Goal: Task Accomplishment & Management: Complete application form

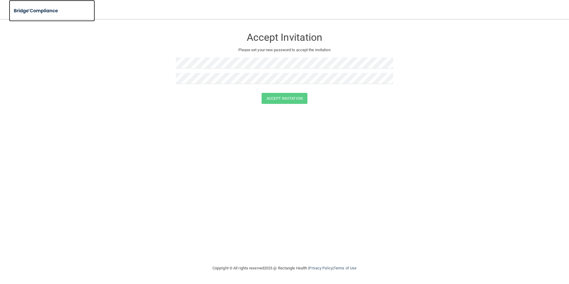
click at [48, 12] on img at bounding box center [36, 11] width 55 height 12
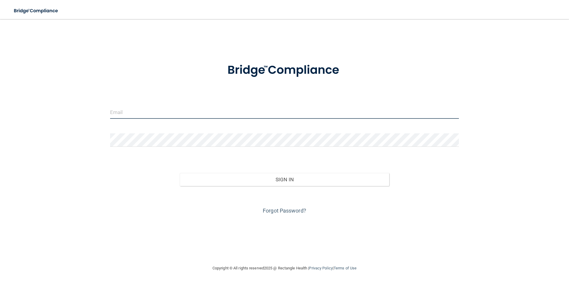
click at [215, 115] on input "email" at bounding box center [284, 111] width 349 height 13
type input "[EMAIL_ADDRESS][DOMAIN_NAME]"
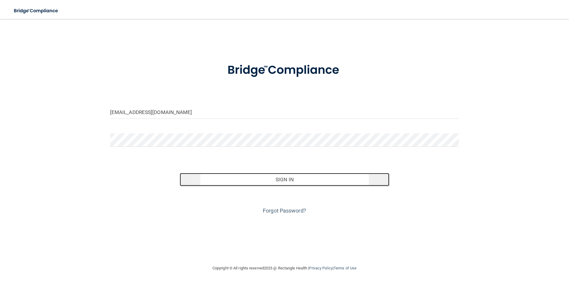
click at [273, 182] on button "Sign In" at bounding box center [284, 179] width 209 height 13
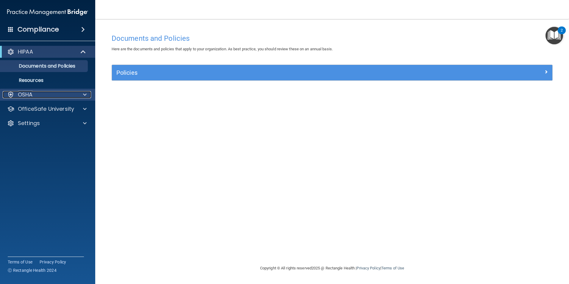
click at [37, 93] on div "OSHA" at bounding box center [40, 94] width 74 height 7
click at [37, 94] on div "OSHA" at bounding box center [40, 94] width 74 height 7
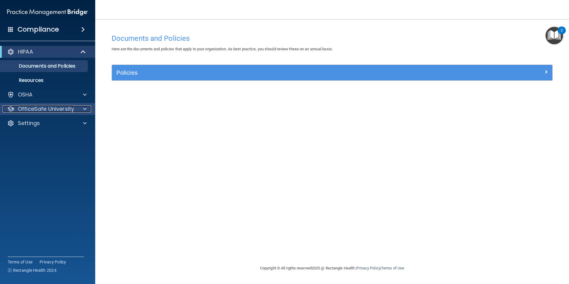
click at [35, 110] on p "OfficeSafe University" at bounding box center [46, 108] width 56 height 7
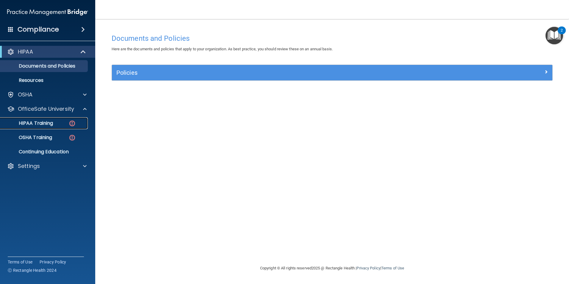
click at [47, 125] on p "HIPAA Training" at bounding box center [28, 123] width 49 height 6
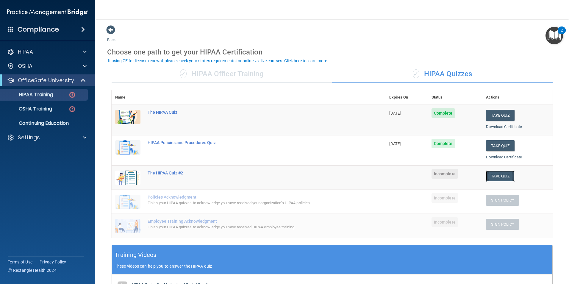
click at [494, 173] on button "Take Quiz" at bounding box center [500, 175] width 29 height 11
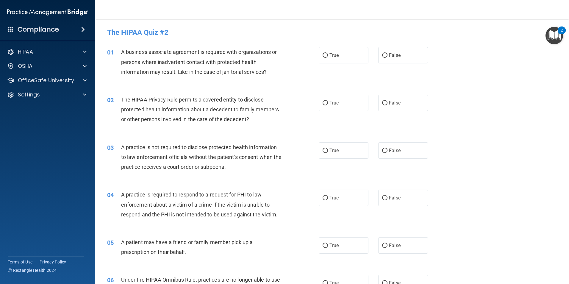
click at [482, 54] on div "01 A business associate agreement is required with organizations or persons whe…" at bounding box center [332, 64] width 459 height 48
click at [389, 53] on span "False" at bounding box center [395, 55] width 12 height 6
click at [387, 53] on input "False" at bounding box center [384, 55] width 5 height 4
radio input "true"
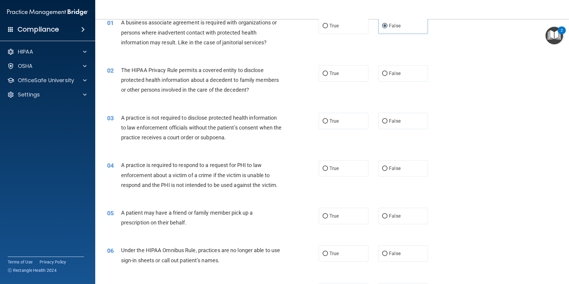
scroll to position [30, 0]
click at [329, 77] on label "True" at bounding box center [344, 73] width 50 height 16
click at [328, 76] on input "True" at bounding box center [325, 73] width 5 height 4
radio input "true"
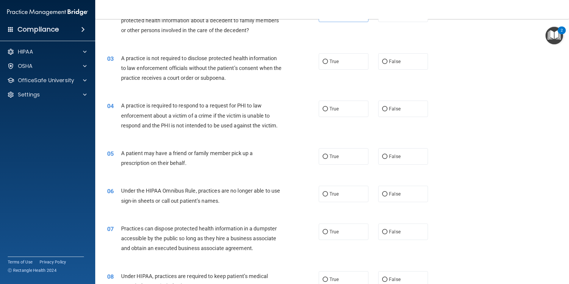
scroll to position [89, 0]
click at [407, 65] on label "False" at bounding box center [403, 61] width 50 height 16
click at [387, 64] on input "False" at bounding box center [384, 61] width 5 height 4
radio input "true"
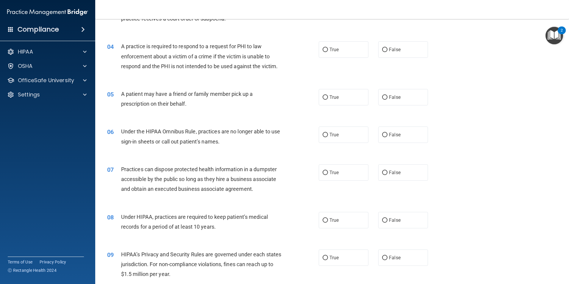
scroll to position [149, 0]
click at [323, 51] on input "True" at bounding box center [325, 49] width 5 height 4
radio input "true"
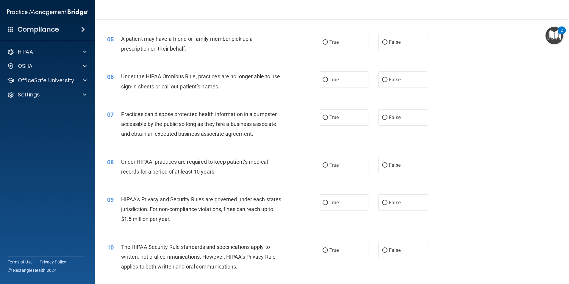
scroll to position [208, 0]
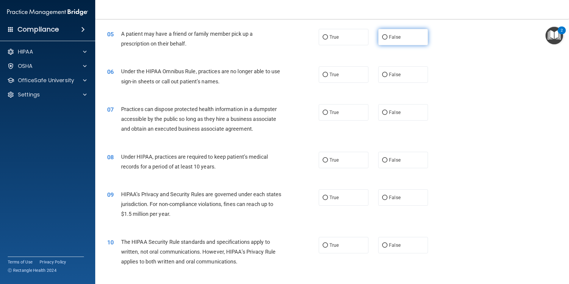
click at [383, 36] on input "False" at bounding box center [384, 37] width 5 height 4
radio input "true"
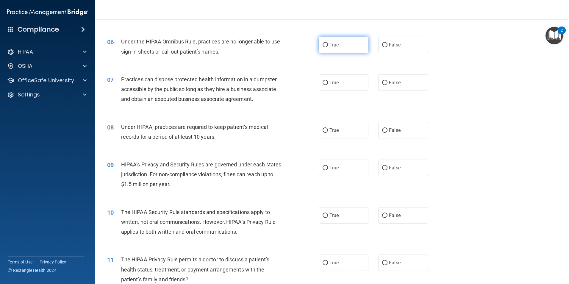
click at [333, 45] on span "True" at bounding box center [333, 45] width 9 height 6
click at [328, 45] on input "True" at bounding box center [325, 45] width 5 height 4
radio input "true"
click at [406, 88] on label "False" at bounding box center [403, 82] width 50 height 16
click at [387, 85] on input "False" at bounding box center [384, 83] width 5 height 4
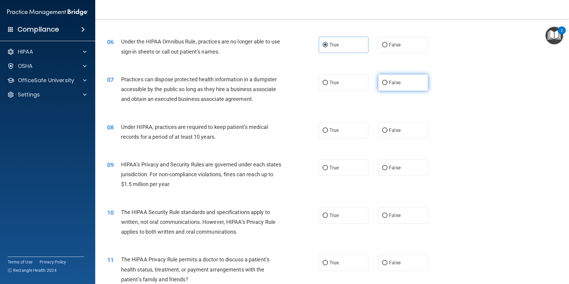
radio input "true"
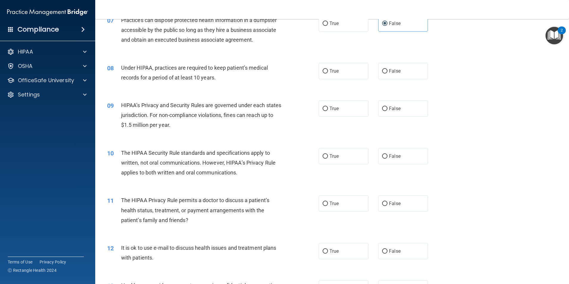
scroll to position [298, 0]
click at [320, 70] on label "True" at bounding box center [344, 70] width 50 height 16
click at [323, 70] on input "True" at bounding box center [325, 71] width 5 height 4
radio input "true"
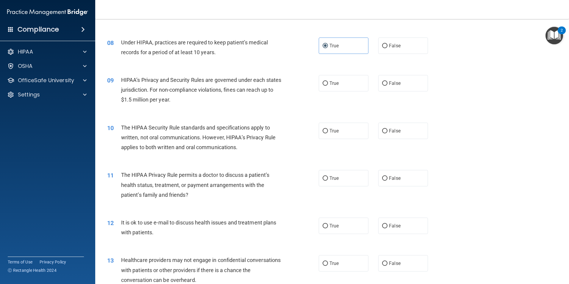
scroll to position [357, 0]
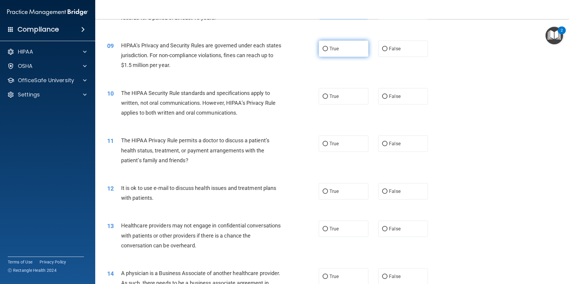
click at [323, 47] on input "True" at bounding box center [325, 49] width 5 height 4
radio input "true"
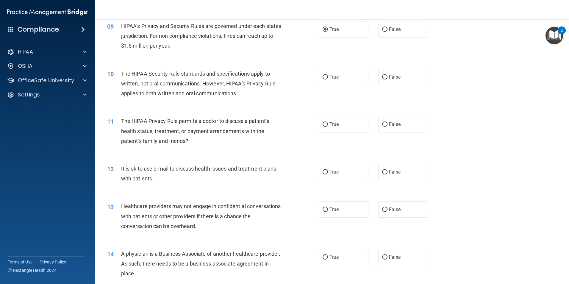
scroll to position [387, 0]
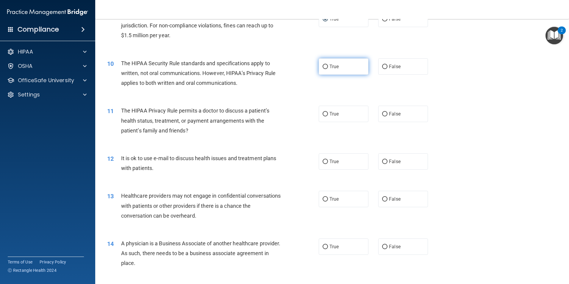
click at [324, 73] on label "True" at bounding box center [344, 66] width 50 height 16
click at [324, 69] on input "True" at bounding box center [325, 67] width 5 height 4
radio input "true"
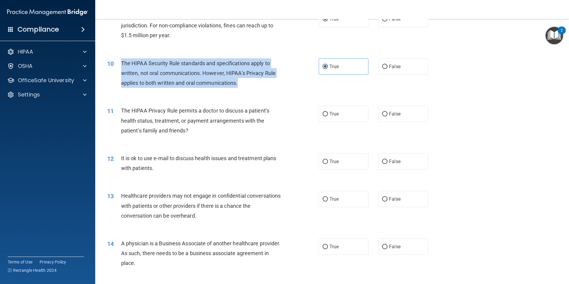
drag, startPoint x: 227, startPoint y: 84, endPoint x: 120, endPoint y: 67, distance: 108.1
click at [120, 67] on div "10 The HIPAA Security Rule standards and specifications apply to written, not o…" at bounding box center [212, 74] width 229 height 33
drag, startPoint x: 120, startPoint y: 67, endPoint x: 136, endPoint y: 70, distance: 16.7
copy div "The HIPAA Security Rule standards and specifications apply to written, not oral…"
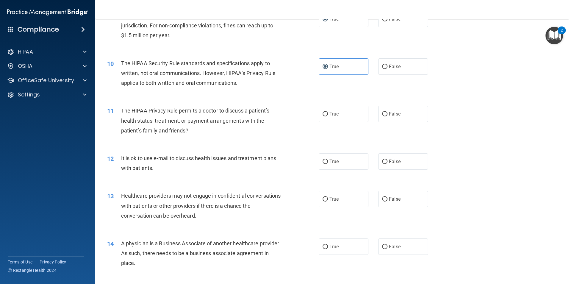
click at [206, 142] on div "11 The HIPAA Privacy Rule permits a doctor to discuss a patient’s health status…" at bounding box center [332, 122] width 459 height 48
click at [382, 111] on label "False" at bounding box center [403, 114] width 50 height 16
click at [394, 118] on label "False" at bounding box center [403, 114] width 50 height 16
click at [387, 116] on input "False" at bounding box center [384, 114] width 5 height 4
radio input "true"
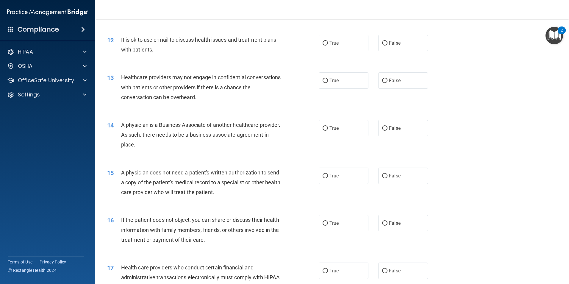
scroll to position [506, 0]
click at [389, 42] on span "False" at bounding box center [395, 43] width 12 height 6
click at [387, 42] on input "False" at bounding box center [384, 42] width 5 height 4
radio input "true"
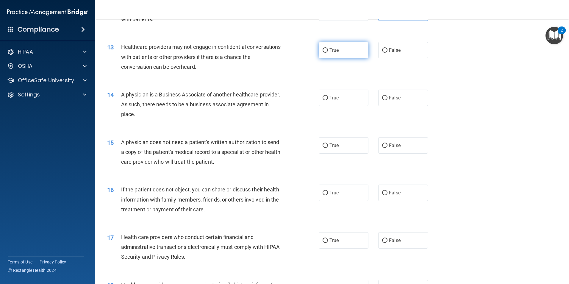
click at [332, 53] on label "True" at bounding box center [344, 50] width 50 height 16
click at [328, 53] on input "True" at bounding box center [325, 50] width 5 height 4
radio input "true"
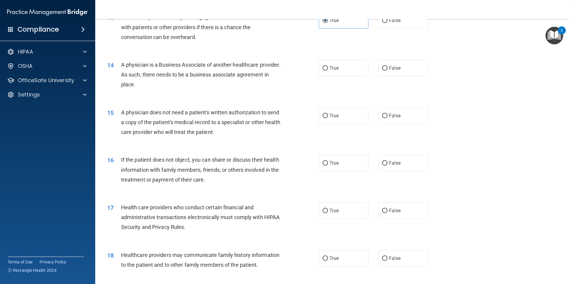
scroll to position [595, 0]
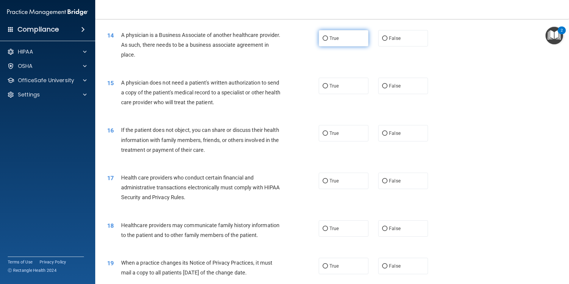
click at [330, 41] on label "True" at bounding box center [344, 38] width 50 height 16
click at [328, 41] on input "True" at bounding box center [325, 38] width 5 height 4
radio input "true"
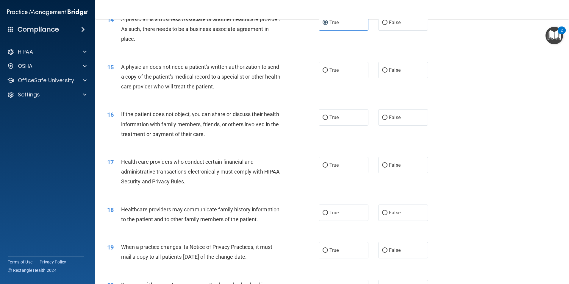
scroll to position [625, 0]
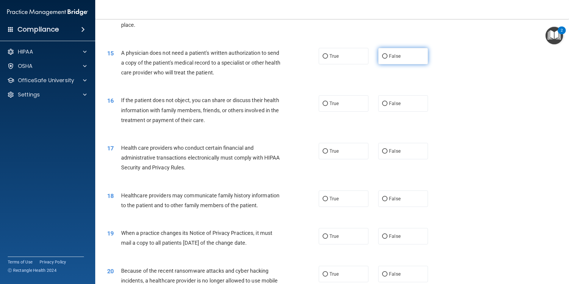
click at [397, 55] on span "False" at bounding box center [395, 56] width 12 height 6
click at [387, 55] on input "False" at bounding box center [384, 56] width 5 height 4
radio input "true"
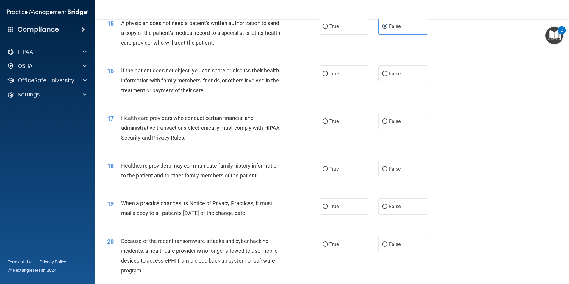
scroll to position [684, 0]
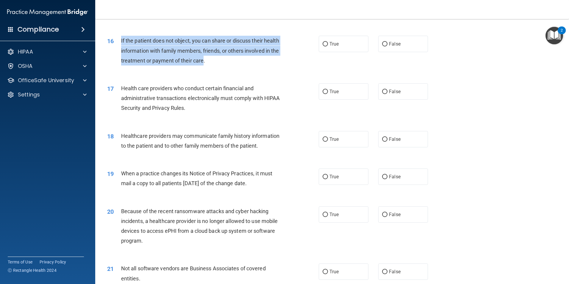
drag, startPoint x: 236, startPoint y: 60, endPoint x: 121, endPoint y: 43, distance: 116.1
click at [121, 43] on span "If the patient does not object, you can share or discuss their health informati…" at bounding box center [200, 50] width 158 height 26
drag, startPoint x: 121, startPoint y: 43, endPoint x: 143, endPoint y: 51, distance: 22.8
copy span "If the patient does not object, you can share or discuss their health informati…"
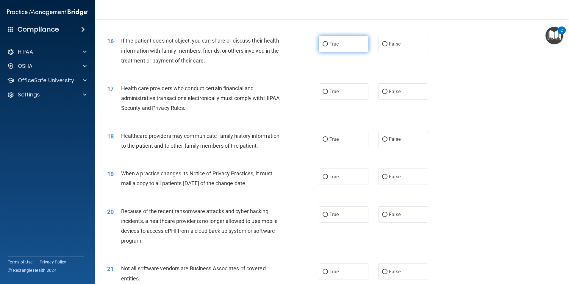
click at [322, 49] on label "True" at bounding box center [344, 44] width 50 height 16
click at [323, 46] on input "True" at bounding box center [325, 44] width 5 height 4
radio input "true"
click at [321, 88] on label "True" at bounding box center [344, 91] width 50 height 16
click at [323, 90] on input "True" at bounding box center [325, 92] width 5 height 4
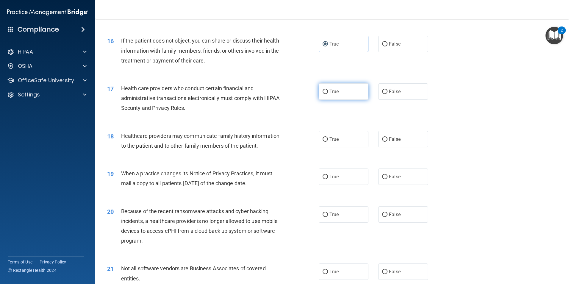
radio input "true"
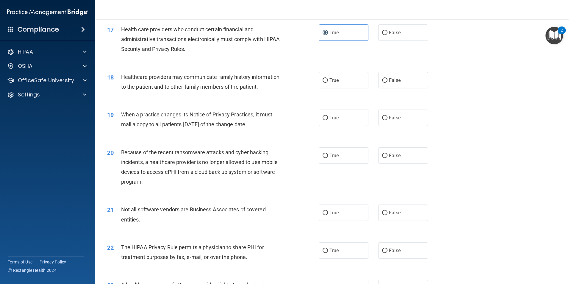
scroll to position [744, 0]
click at [386, 75] on label "False" at bounding box center [403, 79] width 50 height 16
click at [386, 78] on input "False" at bounding box center [384, 80] width 5 height 4
radio input "true"
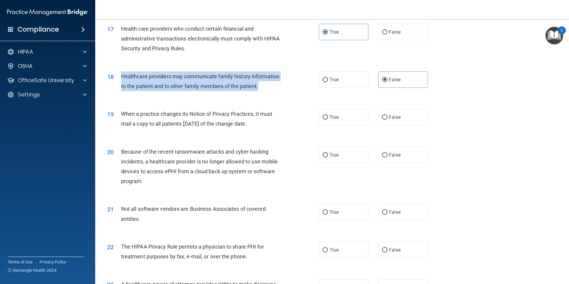
drag, startPoint x: 252, startPoint y: 88, endPoint x: 115, endPoint y: 85, distance: 137.8
click at [115, 85] on div "18 Healthcare providers may communicate family history information to the patie…" at bounding box center [212, 82] width 229 height 23
drag, startPoint x: 115, startPoint y: 85, endPoint x: 176, endPoint y: 79, distance: 61.6
copy div "Healthcare providers may communicate family history information to the patient …"
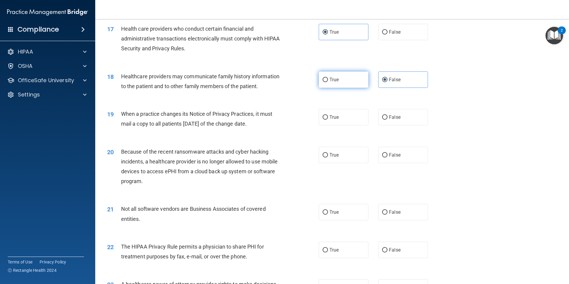
click at [330, 80] on span "True" at bounding box center [333, 80] width 9 height 6
click at [328, 80] on input "True" at bounding box center [325, 80] width 5 height 4
radio input "true"
radio input "false"
drag, startPoint x: 268, startPoint y: 126, endPoint x: 118, endPoint y: 121, distance: 149.7
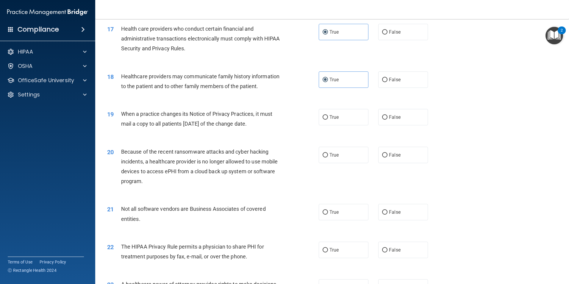
click at [118, 121] on div "19 When a practice changes its Notice of Privacy Practices, it must mail a copy…" at bounding box center [212, 120] width 229 height 23
drag, startPoint x: 118, startPoint y: 121, endPoint x: 142, endPoint y: 119, distance: 24.2
copy div "When a practice changes its Notice of Privacy Practices, it must mail a copy to…"
click at [389, 118] on span "False" at bounding box center [395, 117] width 12 height 6
click at [387, 118] on input "False" at bounding box center [384, 117] width 5 height 4
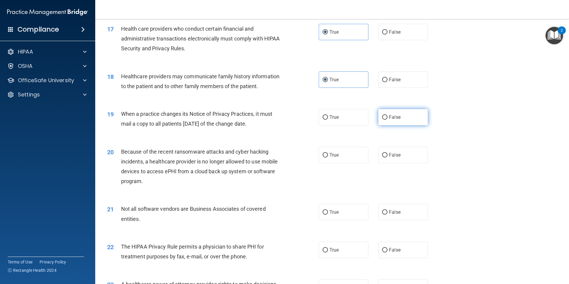
radio input "true"
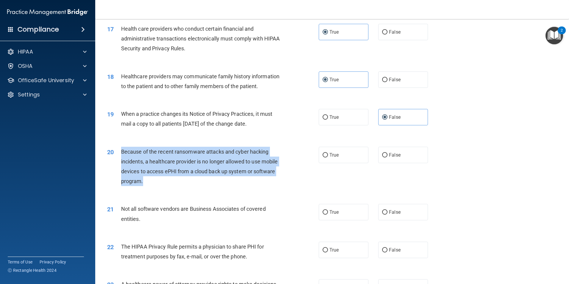
drag, startPoint x: 145, startPoint y: 181, endPoint x: 119, endPoint y: 156, distance: 36.8
click at [119, 156] on div "20 Because of the recent ransomware attacks and cyber hacking incidents, a heal…" at bounding box center [212, 168] width 229 height 43
drag, startPoint x: 119, startPoint y: 156, endPoint x: 140, endPoint y: 166, distance: 22.9
copy div "Because of the recent ransomware attacks and cyber hacking incidents, a healthc…"
click at [240, 186] on div "Because of the recent ransomware attacks and cyber hacking incidents, a healthc…" at bounding box center [203, 167] width 165 height 40
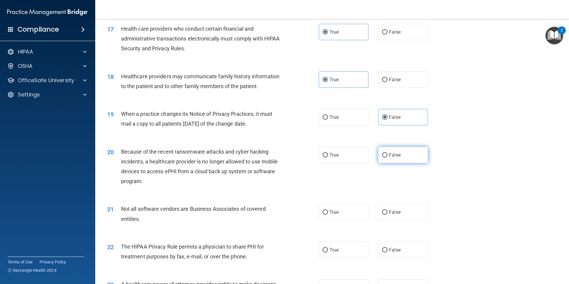
click at [392, 156] on span "False" at bounding box center [395, 155] width 12 height 6
click at [387, 156] on input "False" at bounding box center [384, 155] width 5 height 4
radio input "true"
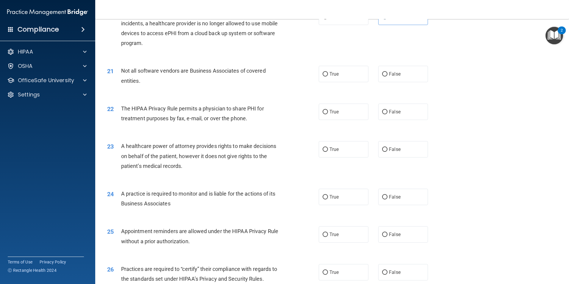
scroll to position [893, 0]
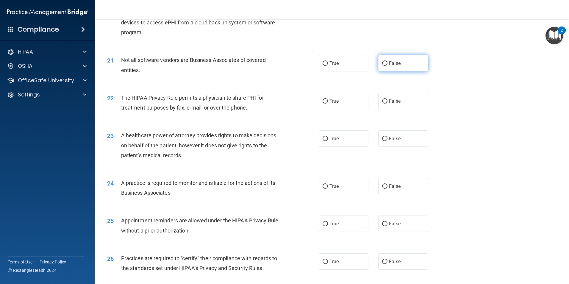
click at [389, 60] on span "False" at bounding box center [395, 63] width 12 height 6
click at [387, 61] on input "False" at bounding box center [384, 63] width 5 height 4
radio input "true"
click at [329, 58] on label "True" at bounding box center [344, 63] width 50 height 16
click at [328, 61] on input "True" at bounding box center [325, 63] width 5 height 4
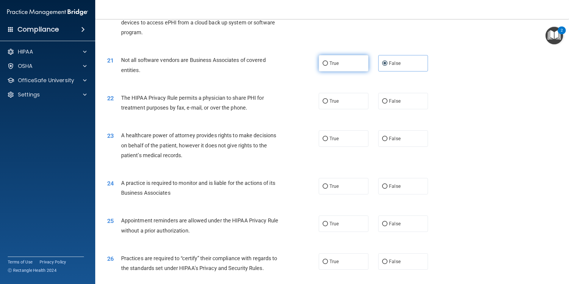
radio input "true"
radio input "false"
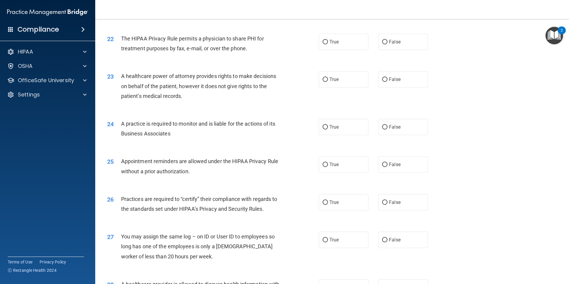
scroll to position [952, 0]
click at [382, 45] on label "False" at bounding box center [403, 41] width 50 height 16
click at [382, 44] on input "False" at bounding box center [384, 42] width 5 height 4
radio input "true"
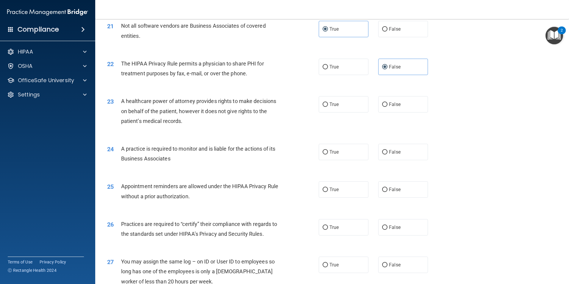
scroll to position [922, 0]
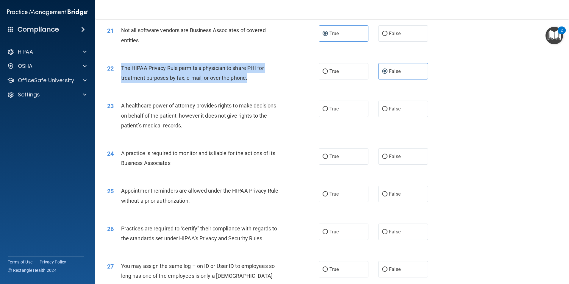
drag, startPoint x: 248, startPoint y: 79, endPoint x: 120, endPoint y: 74, distance: 128.3
click at [120, 74] on div "22 The HIPAA Privacy Rule permits a physician to share PHI for treatment purpos…" at bounding box center [212, 74] width 229 height 23
drag, startPoint x: 120, startPoint y: 74, endPoint x: 169, endPoint y: 73, distance: 49.1
copy div "The HIPAA Privacy Rule permits a physician to share PHI for treatment purposes …"
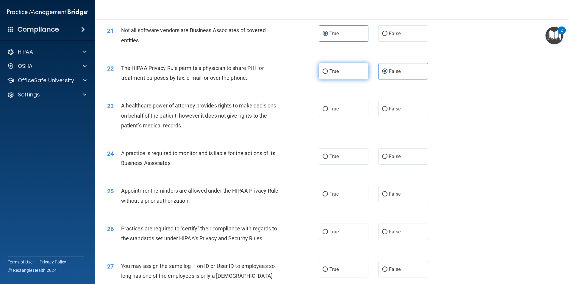
click at [329, 77] on label "True" at bounding box center [344, 71] width 50 height 16
click at [328, 74] on input "True" at bounding box center [325, 71] width 5 height 4
radio input "true"
radio input "false"
drag, startPoint x: 184, startPoint y: 126, endPoint x: 111, endPoint y: 132, distance: 73.4
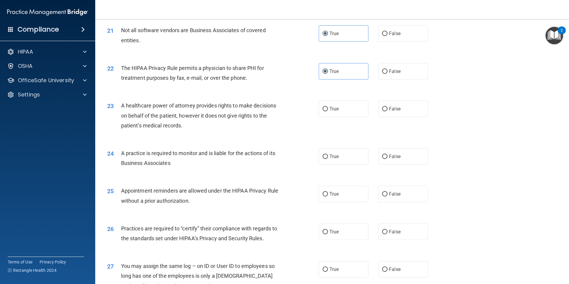
click at [111, 132] on div "23 A healthcare power of attorney provides rights to make decisions on behalf o…" at bounding box center [212, 117] width 229 height 33
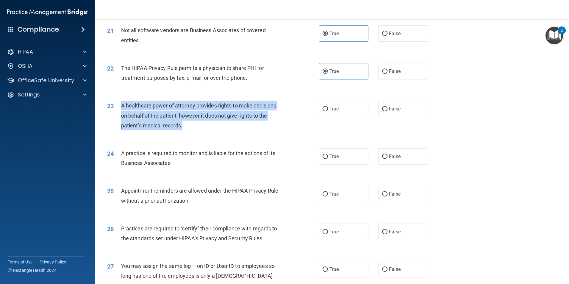
drag, startPoint x: 170, startPoint y: 127, endPoint x: 117, endPoint y: 108, distance: 56.5
click at [117, 108] on div "23 A healthcare power of attorney provides rights to make decisions on behalf o…" at bounding box center [212, 117] width 229 height 33
drag, startPoint x: 117, startPoint y: 108, endPoint x: 138, endPoint y: 116, distance: 22.8
copy div "A healthcare power of attorney provides rights to make decisions on behalf of t…"
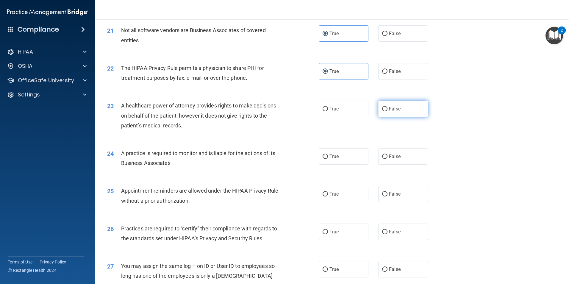
click at [395, 109] on span "False" at bounding box center [395, 109] width 12 height 6
click at [387, 109] on input "False" at bounding box center [384, 109] width 5 height 4
radio input "true"
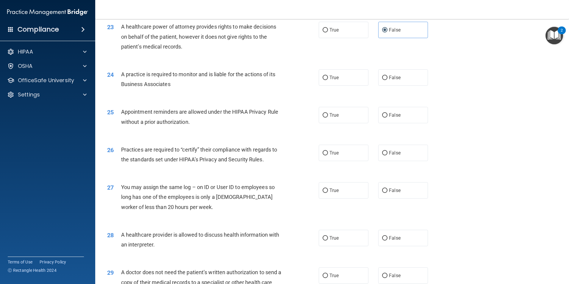
scroll to position [1012, 0]
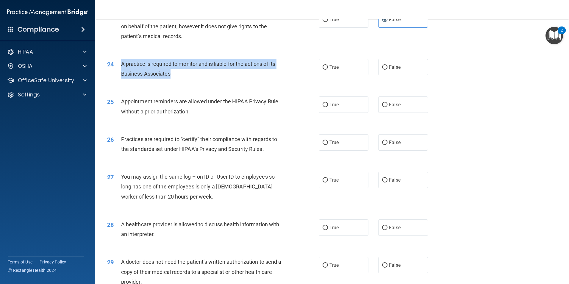
drag, startPoint x: 172, startPoint y: 71, endPoint x: 116, endPoint y: 67, distance: 56.7
click at [116, 67] on div "24 A practice is required to monitor and is liable for the actions of its Busin…" at bounding box center [212, 70] width 229 height 23
drag, startPoint x: 116, startPoint y: 67, endPoint x: 143, endPoint y: 72, distance: 27.5
copy div "A practice is required to monitor and is liable for the actions of its Business…"
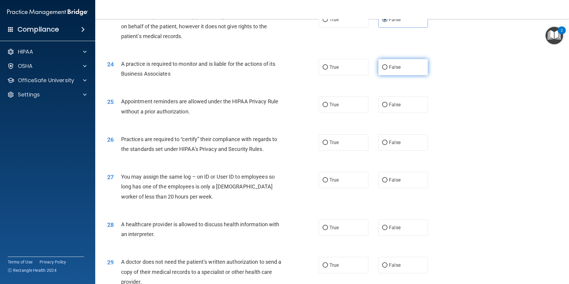
click at [394, 73] on label "False" at bounding box center [403, 67] width 50 height 16
click at [387, 70] on input "False" at bounding box center [384, 67] width 5 height 4
radio input "true"
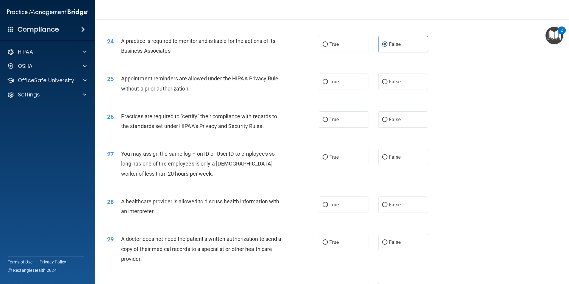
scroll to position [1071, 0]
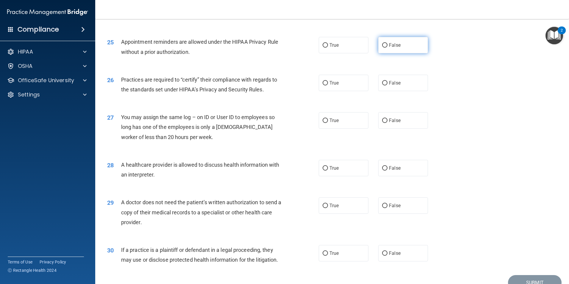
click at [384, 44] on input "False" at bounding box center [384, 45] width 5 height 4
radio input "true"
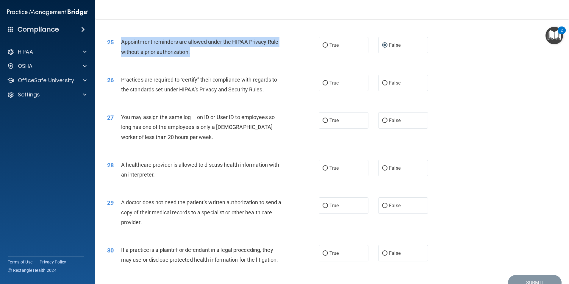
drag, startPoint x: 186, startPoint y: 55, endPoint x: 116, endPoint y: 46, distance: 69.9
click at [116, 46] on div "25 Appointment reminders are allowed under the HIPAA Privacy Rule without a pri…" at bounding box center [212, 48] width 229 height 23
drag, startPoint x: 116, startPoint y: 46, endPoint x: 140, endPoint y: 50, distance: 24.2
copy div "Appointment reminders are allowed under the HIPAA Privacy Rule without a prior …"
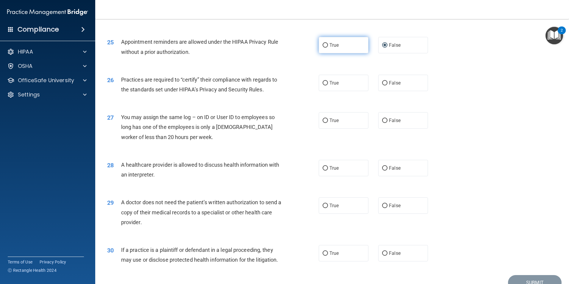
click at [331, 46] on span "True" at bounding box center [333, 45] width 9 height 6
click at [328, 46] on input "True" at bounding box center [325, 45] width 5 height 4
radio input "true"
radio input "false"
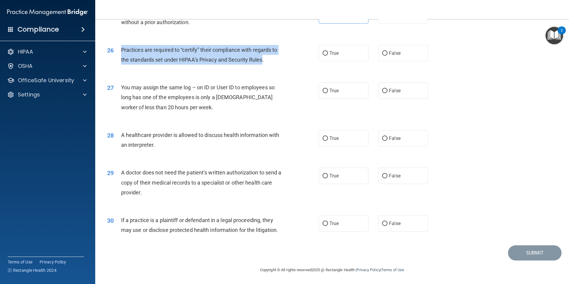
drag, startPoint x: 263, startPoint y: 60, endPoint x: 122, endPoint y: 50, distance: 141.4
click at [122, 50] on span "Practices are required to “certify” their compliance with regards to the standa…" at bounding box center [199, 55] width 156 height 16
drag, startPoint x: 122, startPoint y: 50, endPoint x: 126, endPoint y: 52, distance: 4.3
copy span "Practices are required to “certify” their compliance with regards to the standa…"
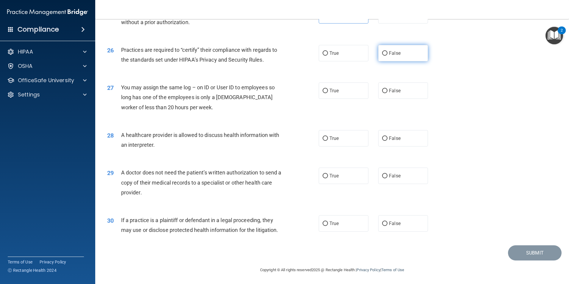
click at [386, 56] on label "False" at bounding box center [403, 53] width 50 height 16
click at [386, 56] on input "False" at bounding box center [384, 53] width 5 height 4
radio input "true"
click at [382, 89] on input "False" at bounding box center [384, 91] width 5 height 4
radio input "true"
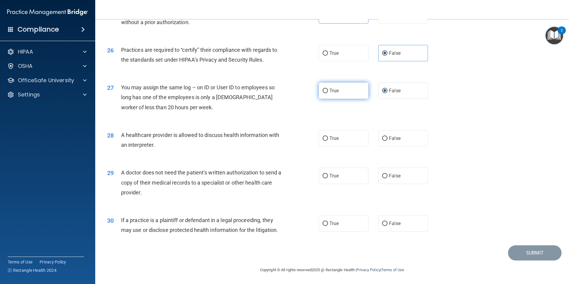
click at [329, 91] on span "True" at bounding box center [333, 91] width 9 height 6
click at [327, 91] on input "True" at bounding box center [325, 91] width 5 height 4
radio input "true"
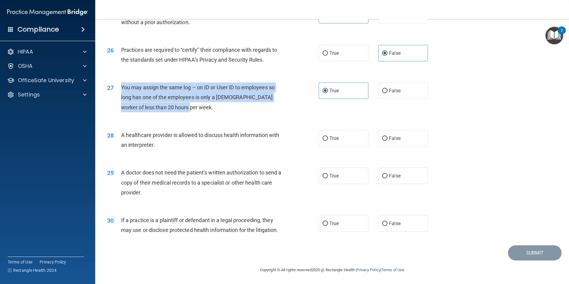
drag, startPoint x: 181, startPoint y: 109, endPoint x: 122, endPoint y: 90, distance: 62.3
click at [122, 90] on div "You may assign the same log – on ID or User ID to employees so long has one of …" at bounding box center [203, 97] width 165 height 30
drag, startPoint x: 122, startPoint y: 90, endPoint x: 131, endPoint y: 96, distance: 11.1
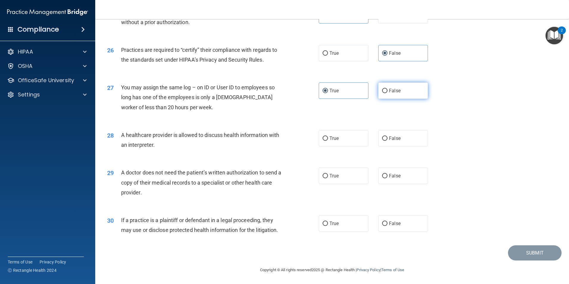
click at [389, 94] on label "False" at bounding box center [403, 90] width 50 height 16
click at [387, 93] on input "False" at bounding box center [384, 91] width 5 height 4
radio input "true"
radio input "false"
click at [324, 139] on input "True" at bounding box center [325, 138] width 5 height 4
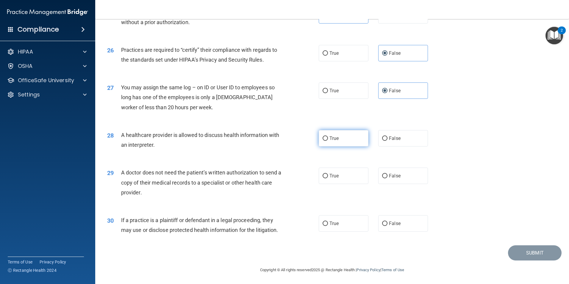
radio input "true"
drag, startPoint x: 143, startPoint y: 194, endPoint x: 115, endPoint y: 177, distance: 32.8
click at [115, 177] on div "29 A doctor does not need the patient’s written authorization to send a copy of…" at bounding box center [212, 184] width 229 height 33
drag, startPoint x: 115, startPoint y: 177, endPoint x: 166, endPoint y: 172, distance: 51.4
click at [383, 178] on input "False" at bounding box center [384, 176] width 5 height 4
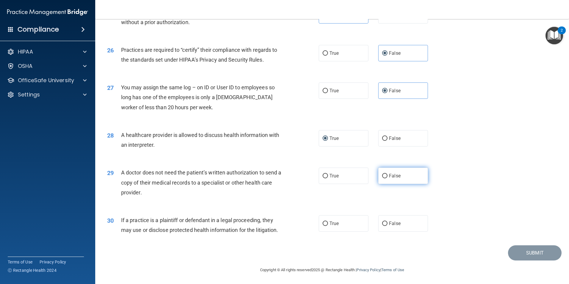
radio input "true"
click at [383, 178] on input "False" at bounding box center [384, 176] width 5 height 4
drag, startPoint x: 383, startPoint y: 178, endPoint x: 329, endPoint y: 178, distance: 53.9
click at [329, 178] on span "True" at bounding box center [333, 176] width 9 height 6
click at [328, 178] on input "True" at bounding box center [325, 176] width 5 height 4
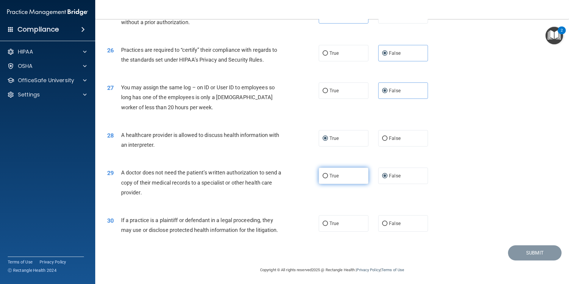
radio input "true"
radio input "false"
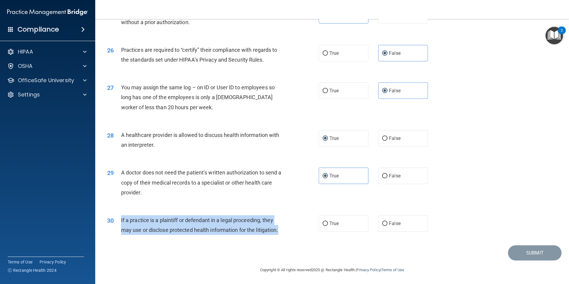
drag, startPoint x: 281, startPoint y: 231, endPoint x: 118, endPoint y: 221, distance: 163.4
click at [118, 221] on div "30 If a practice is a plaintiff or defendant in a legal proceeding, they may us…" at bounding box center [212, 226] width 229 height 23
drag, startPoint x: 118, startPoint y: 221, endPoint x: 132, endPoint y: 226, distance: 15.4
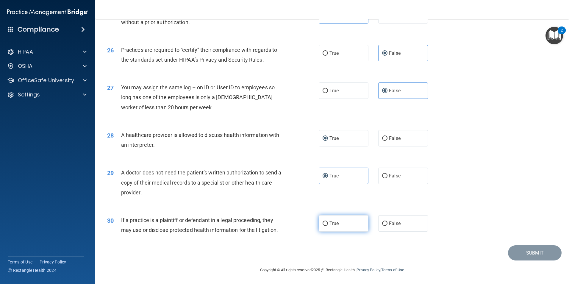
click at [332, 229] on label "True" at bounding box center [344, 223] width 50 height 16
click at [328, 226] on input "True" at bounding box center [325, 223] width 5 height 4
radio input "true"
click at [514, 251] on button "Submit" at bounding box center [535, 252] width 54 height 15
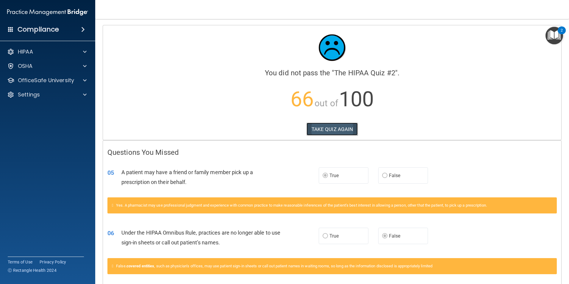
click at [322, 134] on button "TAKE QUIZ AGAIN" at bounding box center [331, 129] width 51 height 13
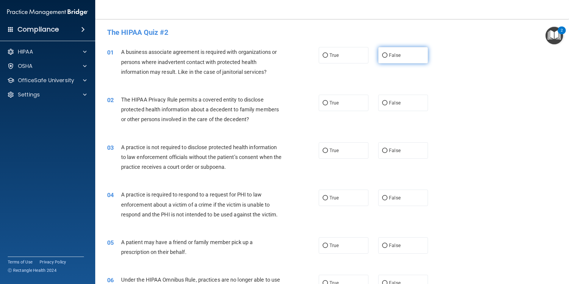
click at [383, 55] on input "False" at bounding box center [384, 55] width 5 height 4
radio input "true"
click at [326, 101] on label "True" at bounding box center [344, 103] width 50 height 16
click at [326, 101] on input "True" at bounding box center [325, 103] width 5 height 4
radio input "true"
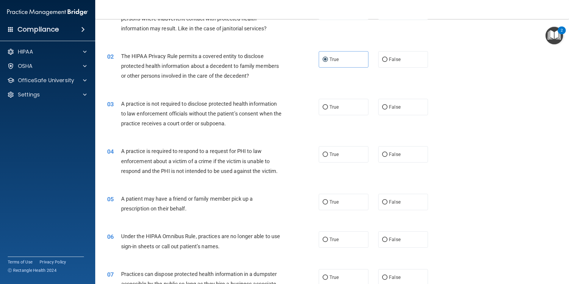
scroll to position [60, 0]
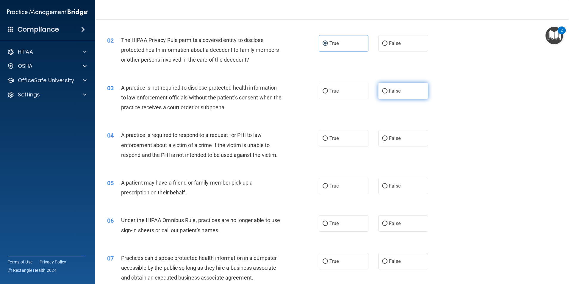
click at [389, 94] on label "False" at bounding box center [403, 91] width 50 height 16
click at [387, 93] on input "False" at bounding box center [384, 91] width 5 height 4
radio input "true"
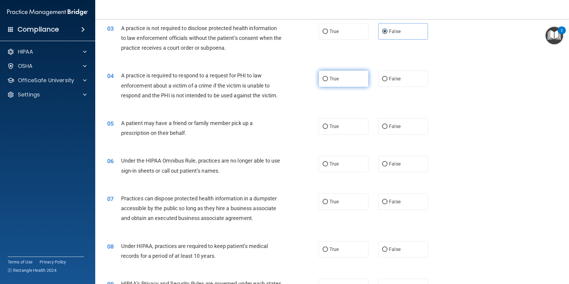
click at [331, 83] on label "True" at bounding box center [344, 79] width 50 height 16
click at [328, 81] on input "True" at bounding box center [325, 79] width 5 height 4
radio input "true"
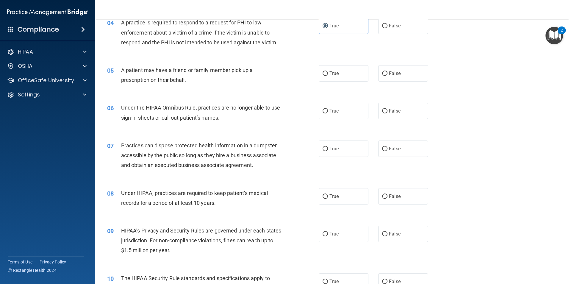
scroll to position [179, 0]
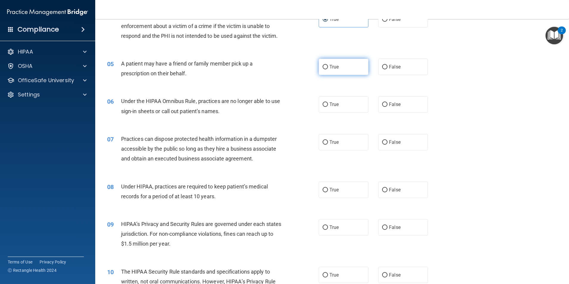
click at [329, 69] on span "True" at bounding box center [333, 67] width 9 height 6
click at [327, 69] on input "True" at bounding box center [325, 67] width 5 height 4
radio input "true"
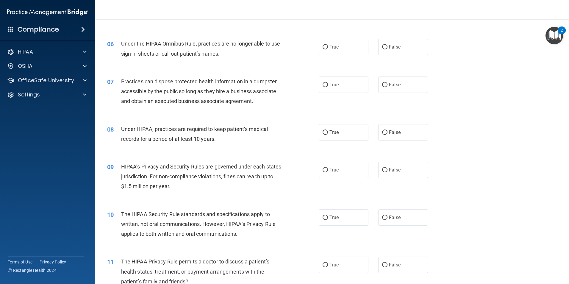
scroll to position [238, 0]
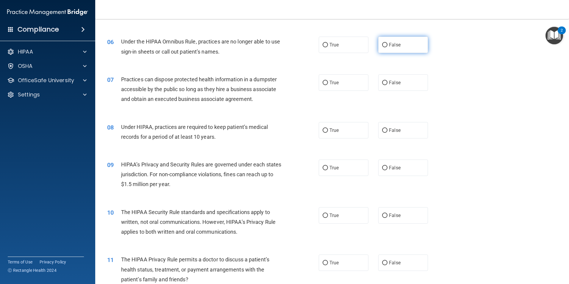
click at [378, 47] on label "False" at bounding box center [403, 45] width 50 height 16
click at [382, 47] on input "False" at bounding box center [384, 45] width 5 height 4
radio input "true"
click at [389, 81] on span "False" at bounding box center [395, 83] width 12 height 6
click at [387, 81] on input "False" at bounding box center [384, 83] width 5 height 4
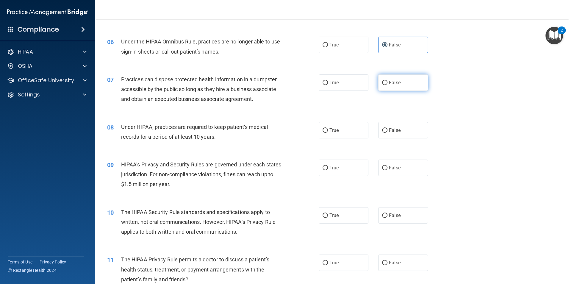
radio input "true"
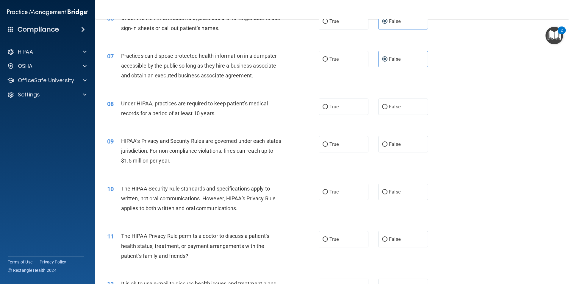
scroll to position [298, 0]
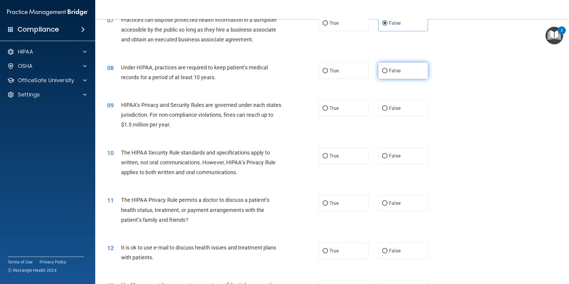
click at [389, 69] on span "False" at bounding box center [395, 71] width 12 height 6
click at [387, 69] on input "False" at bounding box center [384, 71] width 5 height 4
radio input "true"
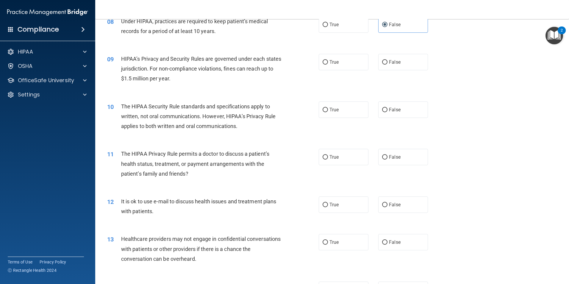
scroll to position [357, 0]
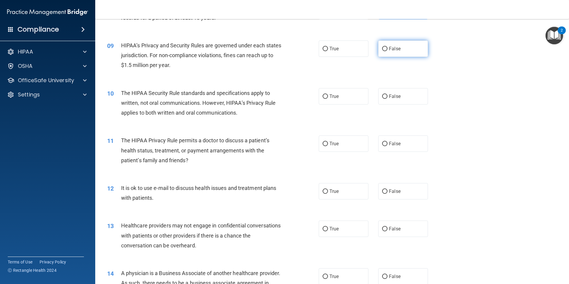
click at [395, 50] on span "False" at bounding box center [395, 49] width 12 height 6
click at [387, 50] on input "False" at bounding box center [384, 49] width 5 height 4
radio input "true"
click at [382, 143] on input "False" at bounding box center [384, 144] width 5 height 4
radio input "true"
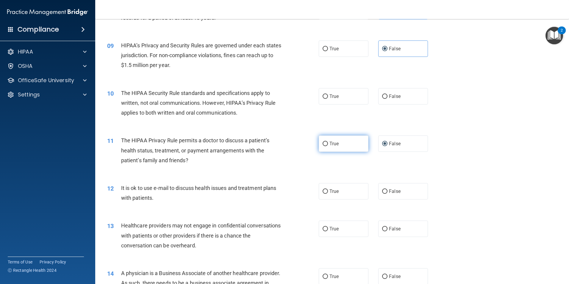
click at [332, 142] on span "True" at bounding box center [333, 144] width 9 height 6
click at [328, 142] on input "True" at bounding box center [325, 144] width 5 height 4
radio input "true"
radio input "false"
click at [324, 96] on input "True" at bounding box center [325, 96] width 5 height 4
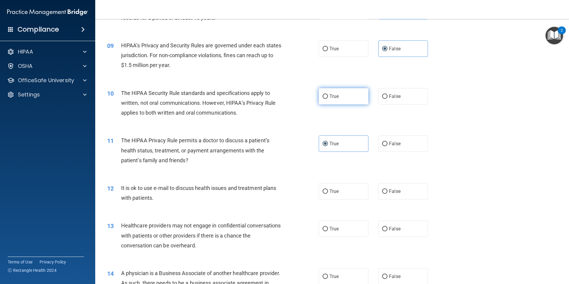
radio input "true"
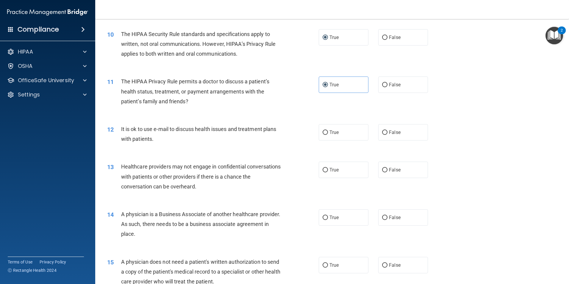
scroll to position [417, 0]
click at [390, 137] on label "False" at bounding box center [403, 131] width 50 height 16
click at [387, 134] on input "False" at bounding box center [384, 132] width 5 height 4
radio input "true"
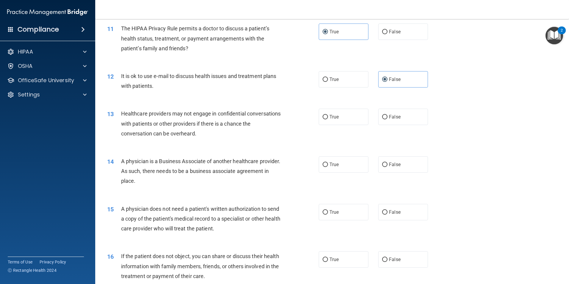
scroll to position [476, 0]
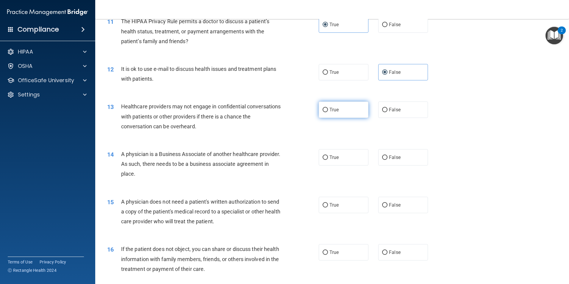
click at [325, 112] on label "True" at bounding box center [344, 109] width 50 height 16
click at [325, 112] on input "True" at bounding box center [325, 110] width 5 height 4
radio input "true"
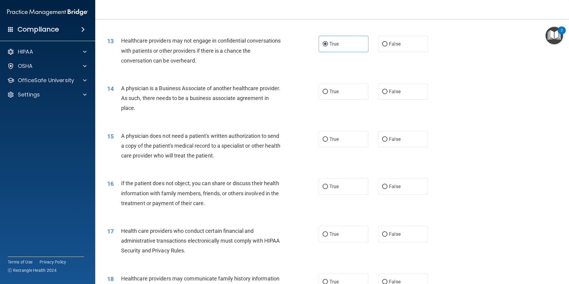
scroll to position [506, 0]
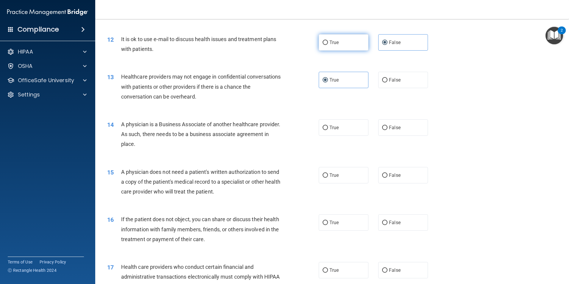
click at [329, 42] on span "True" at bounding box center [333, 43] width 9 height 6
click at [328, 42] on input "True" at bounding box center [325, 42] width 5 height 4
radio input "true"
radio input "false"
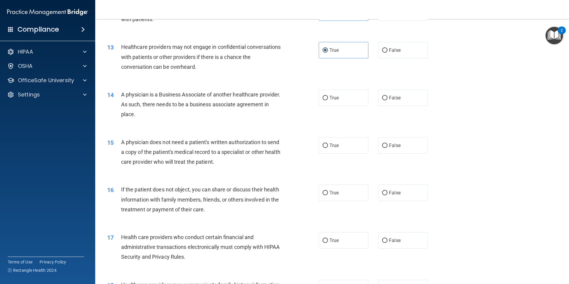
scroll to position [565, 0]
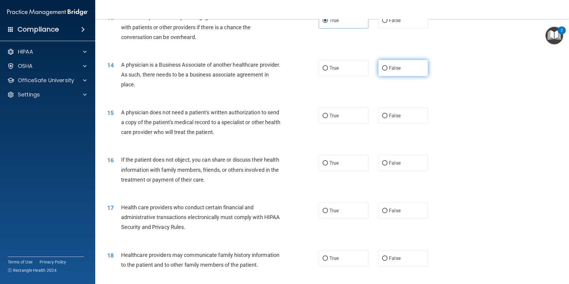
click at [397, 66] on span "False" at bounding box center [395, 68] width 12 height 6
click at [387, 66] on input "False" at bounding box center [384, 68] width 5 height 4
radio input "true"
click at [341, 113] on label "True" at bounding box center [344, 115] width 50 height 16
click at [328, 114] on input "True" at bounding box center [325, 116] width 5 height 4
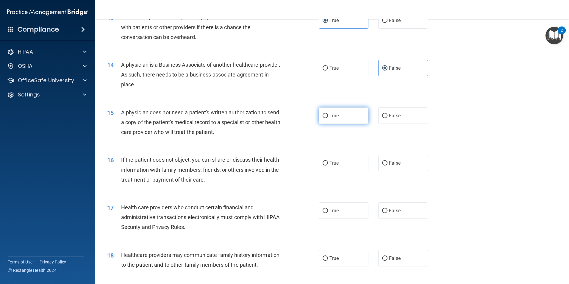
radio input "true"
click at [387, 262] on label "False" at bounding box center [403, 258] width 50 height 16
click at [387, 261] on input "False" at bounding box center [384, 258] width 5 height 4
radio input "true"
click at [337, 164] on label "True" at bounding box center [344, 163] width 50 height 16
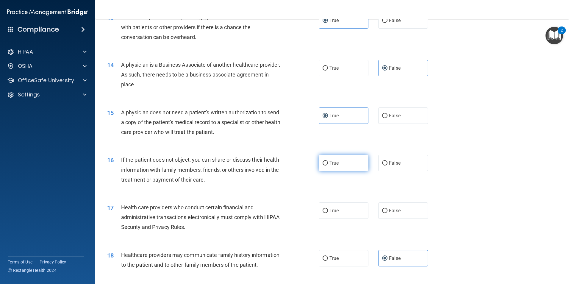
click at [328, 164] on input "True" at bounding box center [325, 163] width 5 height 4
radio input "true"
click at [334, 216] on label "True" at bounding box center [344, 210] width 50 height 16
click at [328, 213] on input "True" at bounding box center [325, 211] width 5 height 4
radio input "true"
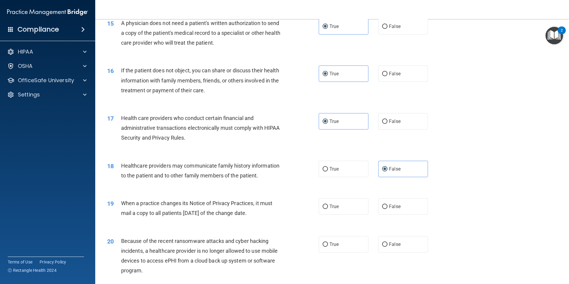
scroll to position [714, 0]
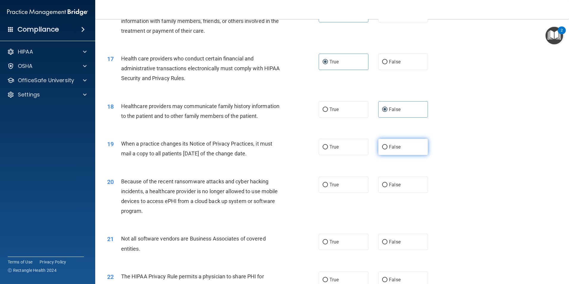
click at [381, 143] on label "False" at bounding box center [403, 147] width 50 height 16
click at [382, 145] on input "False" at bounding box center [384, 147] width 5 height 4
radio input "true"
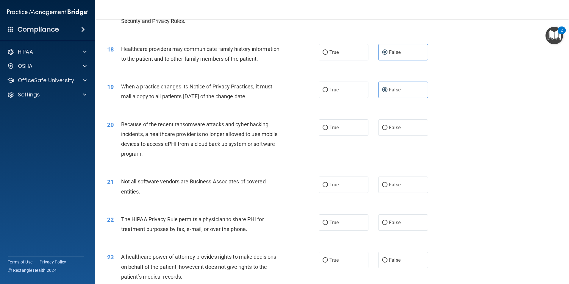
scroll to position [774, 0]
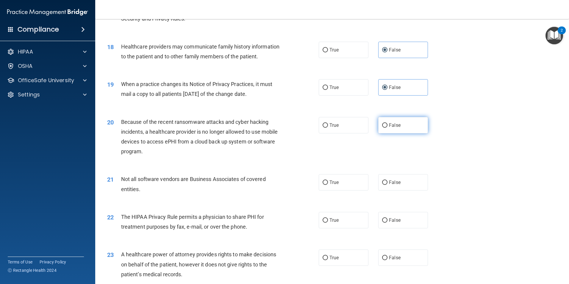
click at [397, 125] on label "False" at bounding box center [403, 125] width 50 height 16
click at [387, 125] on input "False" at bounding box center [384, 125] width 5 height 4
radio input "true"
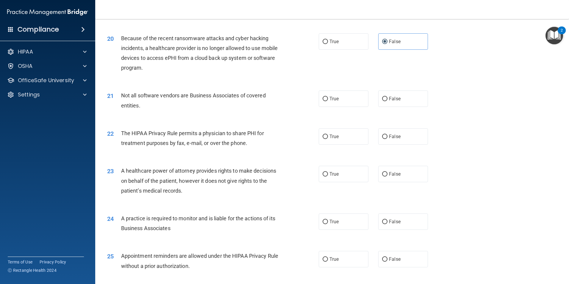
scroll to position [863, 0]
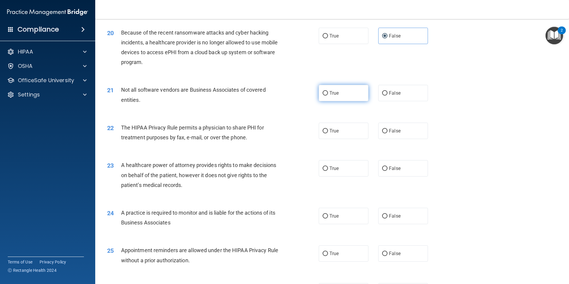
click at [329, 92] on span "True" at bounding box center [333, 93] width 9 height 6
click at [328, 92] on input "True" at bounding box center [325, 93] width 5 height 4
radio input "true"
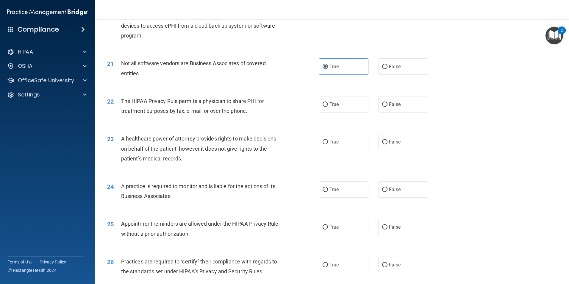
scroll to position [922, 0]
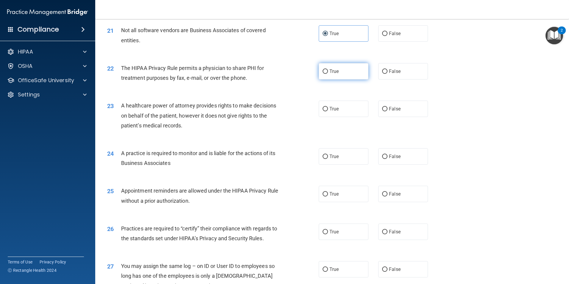
click at [347, 73] on label "True" at bounding box center [344, 71] width 50 height 16
click at [328, 73] on input "True" at bounding box center [325, 71] width 5 height 4
radio input "true"
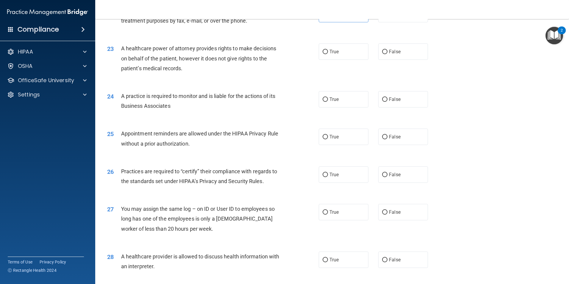
scroll to position [982, 0]
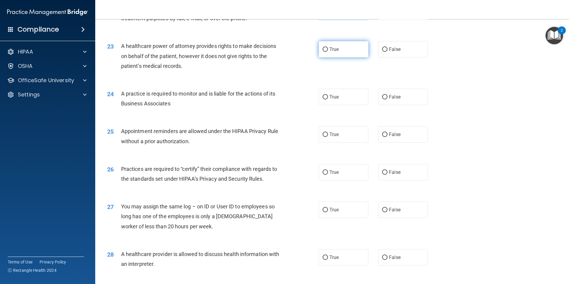
click at [332, 44] on label "True" at bounding box center [344, 49] width 50 height 16
click at [328, 47] on input "True" at bounding box center [325, 49] width 5 height 4
radio input "true"
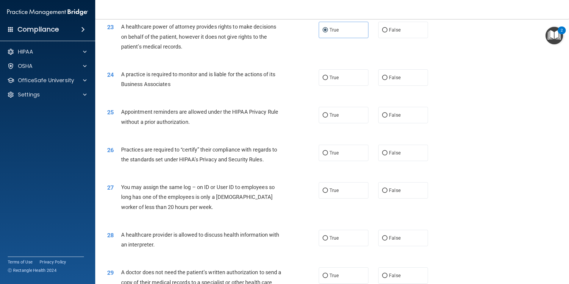
scroll to position [1012, 0]
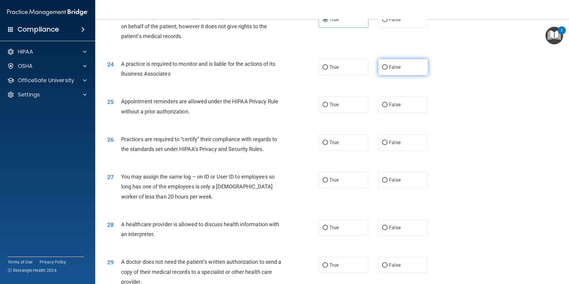
click at [398, 70] on label "False" at bounding box center [403, 67] width 50 height 16
click at [387, 70] on input "False" at bounding box center [384, 67] width 5 height 4
radio input "true"
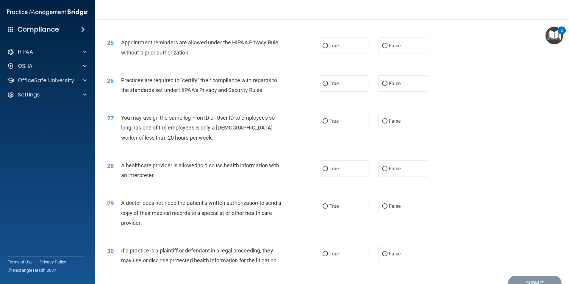
scroll to position [1071, 0]
click at [343, 48] on label "True" at bounding box center [344, 45] width 50 height 16
click at [328, 48] on input "True" at bounding box center [325, 45] width 5 height 4
radio input "true"
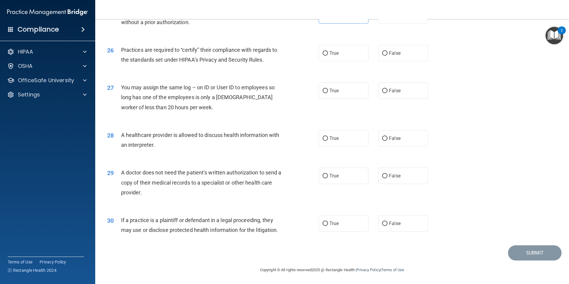
scroll to position [1101, 0]
click at [392, 54] on span "False" at bounding box center [395, 53] width 12 height 6
click at [387, 54] on input "False" at bounding box center [384, 53] width 5 height 4
radio input "true"
click at [390, 96] on label "False" at bounding box center [403, 90] width 50 height 16
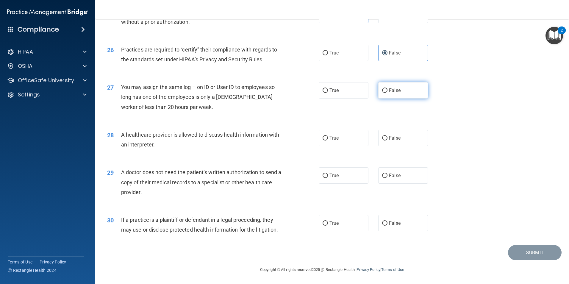
click at [387, 93] on input "False" at bounding box center [384, 90] width 5 height 4
radio input "true"
click at [342, 142] on label "True" at bounding box center [344, 138] width 50 height 16
click at [328, 140] on input "True" at bounding box center [325, 138] width 5 height 4
radio input "true"
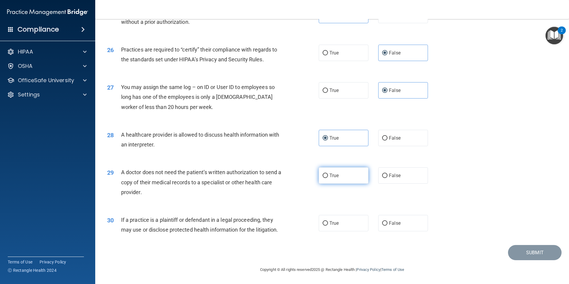
click at [335, 176] on span "True" at bounding box center [333, 176] width 9 height 6
click at [328, 176] on input "True" at bounding box center [325, 175] width 5 height 4
radio input "true"
click at [329, 227] on label "True" at bounding box center [344, 223] width 50 height 16
click at [328, 226] on input "True" at bounding box center [325, 223] width 5 height 4
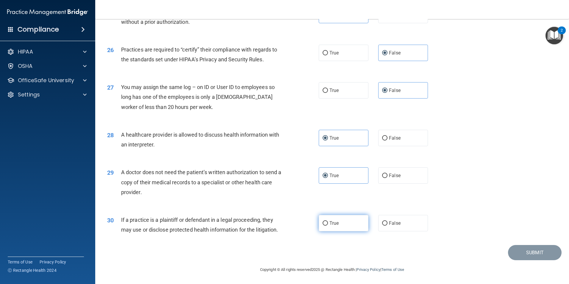
radio input "true"
click at [543, 253] on button "Submit" at bounding box center [535, 252] width 54 height 15
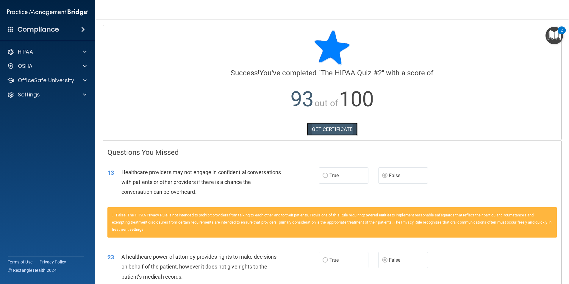
click at [334, 129] on link "GET CERTIFICATE" at bounding box center [332, 129] width 51 height 13
click at [45, 79] on p "OfficeSafe University" at bounding box center [46, 80] width 56 height 7
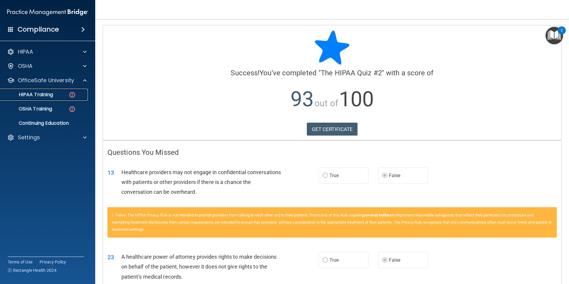
click at [42, 92] on p "HIPAA Training" at bounding box center [28, 95] width 49 height 6
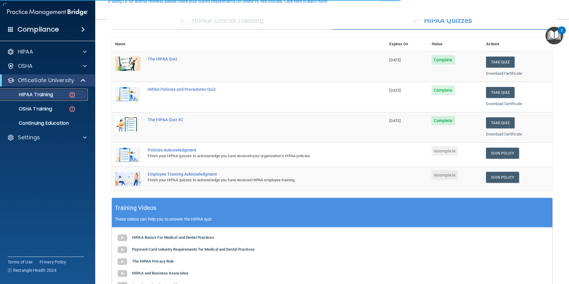
scroll to position [60, 0]
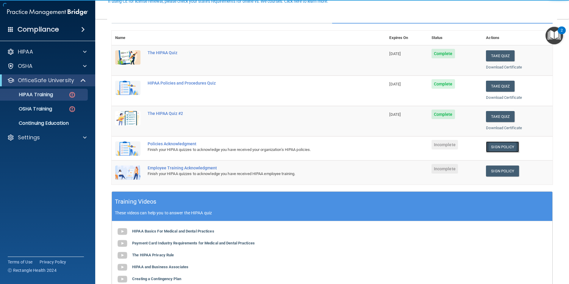
click at [491, 147] on link "Sign Policy" at bounding box center [502, 146] width 33 height 11
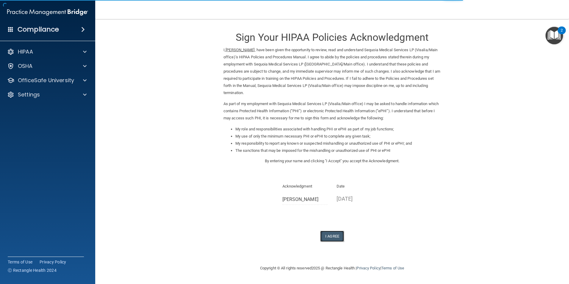
click at [334, 231] on button "I Agree" at bounding box center [332, 236] width 24 height 11
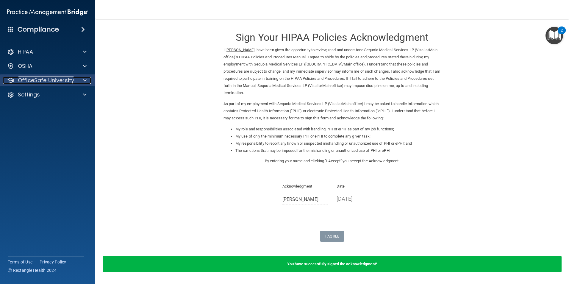
click at [36, 82] on p "OfficeSafe University" at bounding box center [46, 80] width 56 height 7
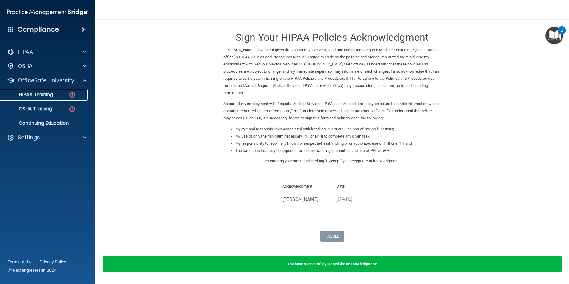
click at [70, 97] on img at bounding box center [71, 94] width 7 height 7
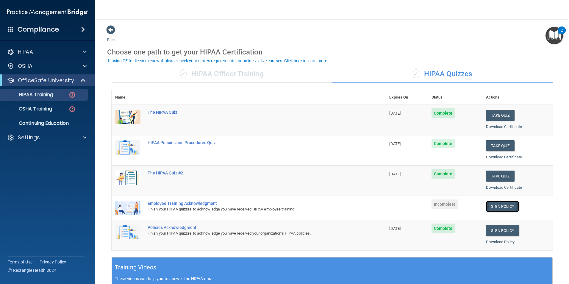
click at [491, 207] on link "Sign Policy" at bounding box center [502, 206] width 33 height 11
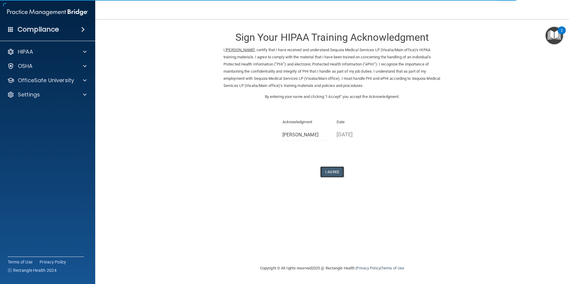
click at [338, 173] on button "I Agree" at bounding box center [332, 171] width 24 height 11
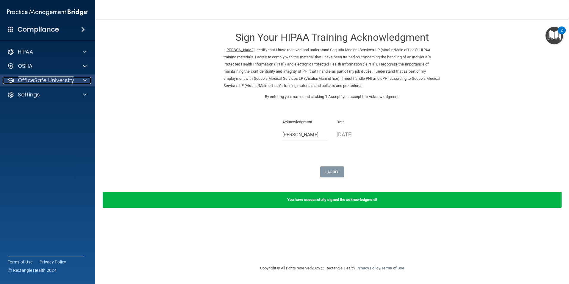
click at [37, 81] on p "OfficeSafe University" at bounding box center [46, 80] width 56 height 7
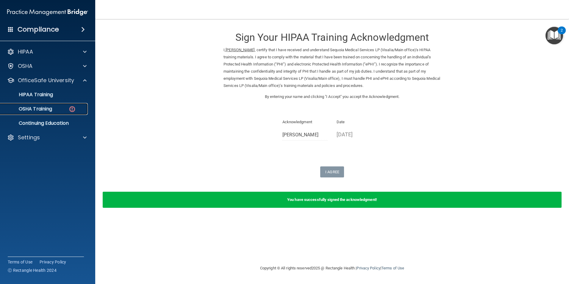
click at [54, 111] on div "OSHA Training" at bounding box center [44, 109] width 81 height 6
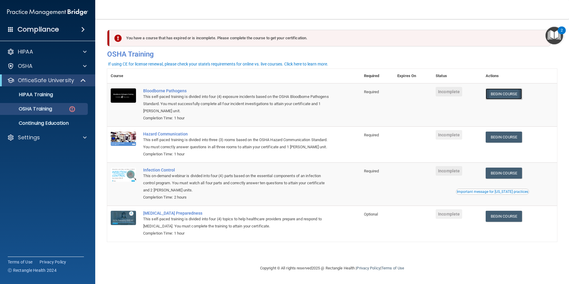
click at [511, 97] on link "Begin Course" at bounding box center [504, 93] width 36 height 11
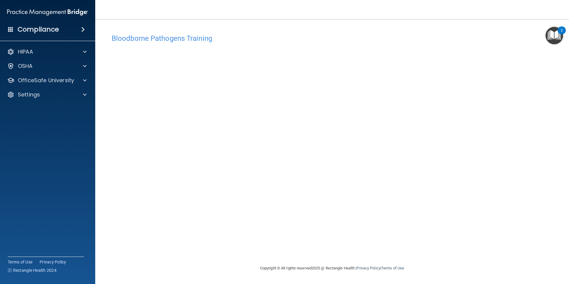
click at [269, 245] on div "Bloodborne Pathogens Training This course doesn’t expire until . Are you sure y…" at bounding box center [332, 148] width 450 height 234
click at [353, 244] on div "Bloodborne Pathogens Training This course doesn’t expire until . Are you sure y…" at bounding box center [332, 148] width 450 height 234
click at [58, 78] on p "OfficeSafe University" at bounding box center [46, 80] width 56 height 7
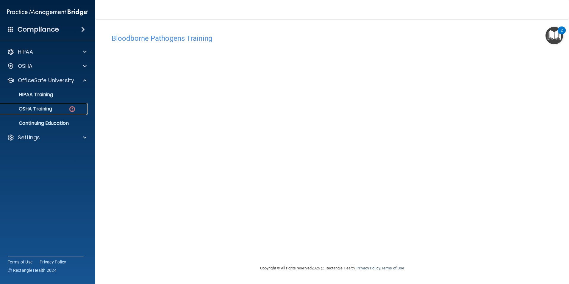
click at [50, 111] on p "OSHA Training" at bounding box center [28, 109] width 48 height 6
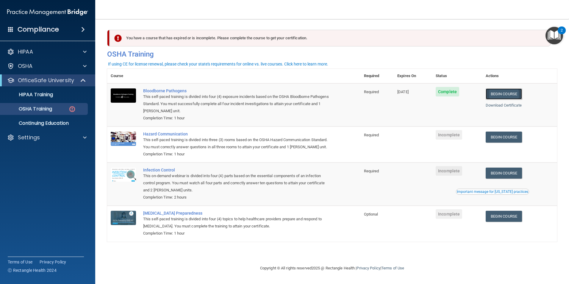
click at [507, 94] on link "Begin Course" at bounding box center [504, 93] width 36 height 11
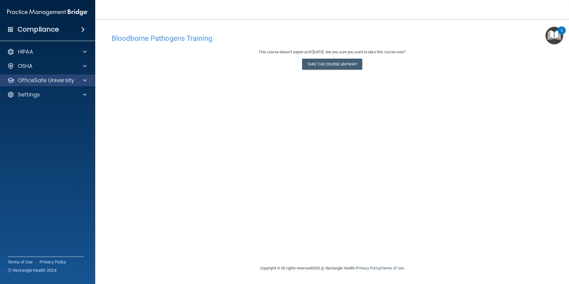
click at [79, 85] on div "OfficeSafe University" at bounding box center [48, 80] width 96 height 12
click at [85, 79] on span at bounding box center [85, 80] width 4 height 7
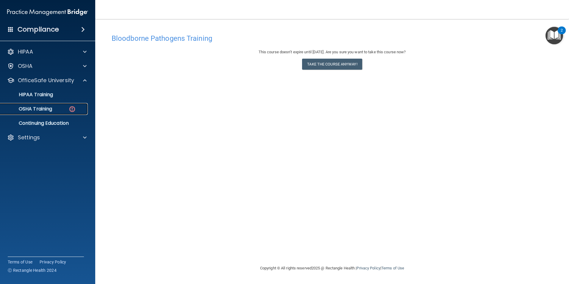
click at [52, 104] on link "OSHA Training" at bounding box center [41, 109] width 94 height 12
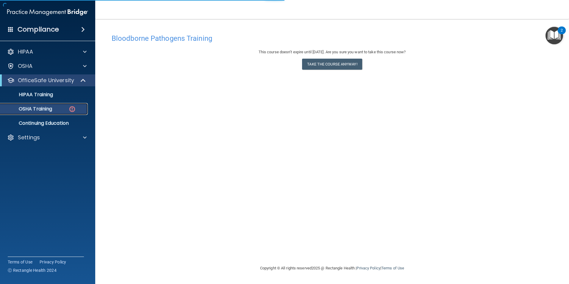
click at [45, 110] on p "OSHA Training" at bounding box center [28, 109] width 48 height 6
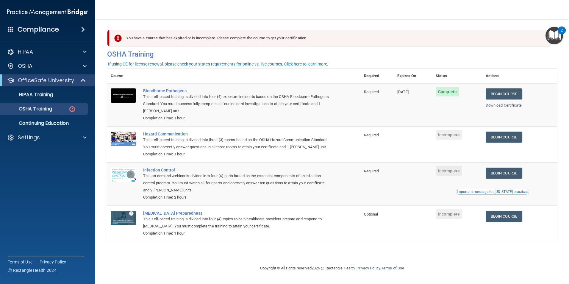
click at [504, 129] on td "Begin Course Download Certificate" at bounding box center [519, 144] width 75 height 36
click at [500, 139] on link "Begin Course" at bounding box center [504, 137] width 36 height 11
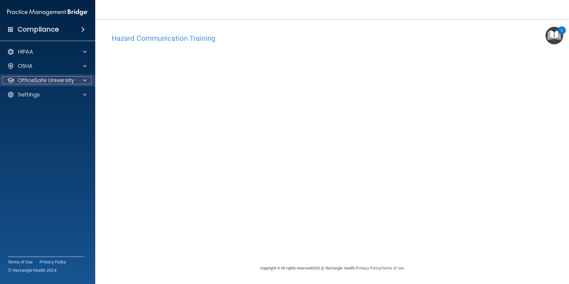
click at [54, 80] on p "OfficeSafe University" at bounding box center [46, 80] width 56 height 7
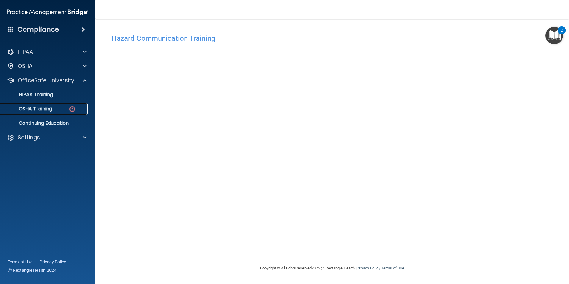
click at [47, 109] on p "OSHA Training" at bounding box center [28, 109] width 48 height 6
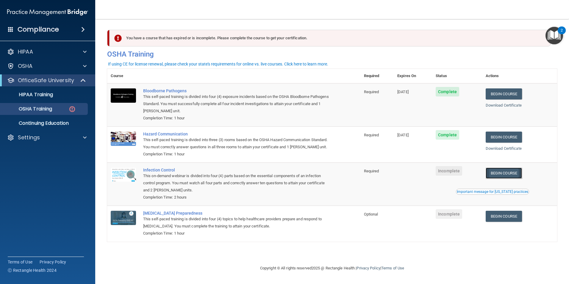
click at [512, 179] on link "Begin Course" at bounding box center [504, 173] width 36 height 11
click at [25, 139] on p "Settings" at bounding box center [29, 137] width 22 height 7
click at [29, 166] on p "Sign Out" at bounding box center [44, 166] width 81 height 6
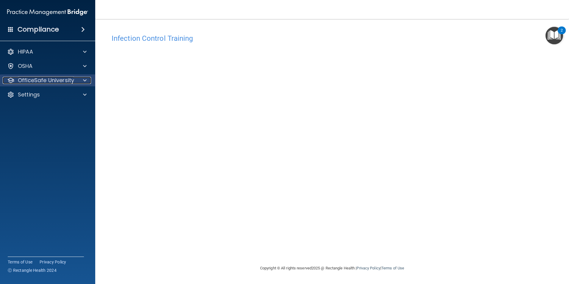
click at [62, 84] on p "OfficeSafe University" at bounding box center [46, 80] width 56 height 7
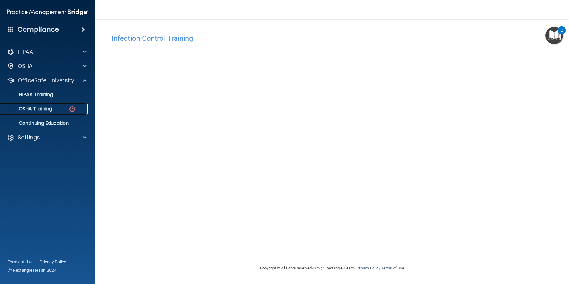
click at [52, 110] on p "OSHA Training" at bounding box center [28, 109] width 48 height 6
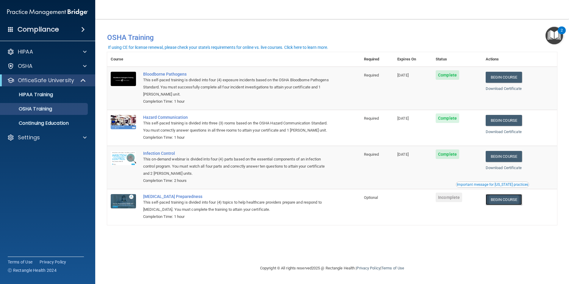
click at [507, 205] on link "Begin Course" at bounding box center [504, 199] width 36 height 11
click at [21, 137] on p "Settings" at bounding box center [29, 137] width 22 height 7
click at [24, 165] on p "Sign Out" at bounding box center [44, 166] width 81 height 6
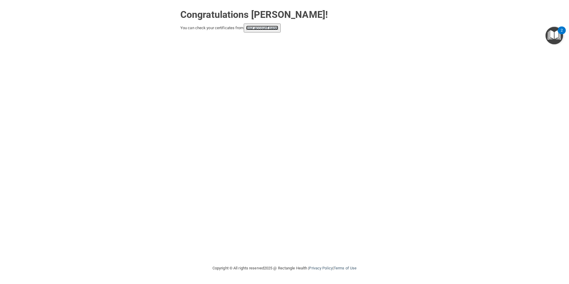
click at [265, 29] on link "your account page!" at bounding box center [262, 28] width 32 height 4
click at [231, 98] on div "Congratulations Lupe Ramirez! You can check your certificates from your account…" at bounding box center [284, 132] width 545 height 253
click at [259, 28] on link "your account page!" at bounding box center [262, 28] width 32 height 4
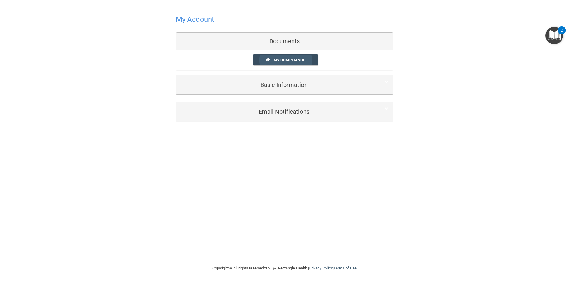
click at [298, 61] on span "My Compliance" at bounding box center [289, 60] width 31 height 4
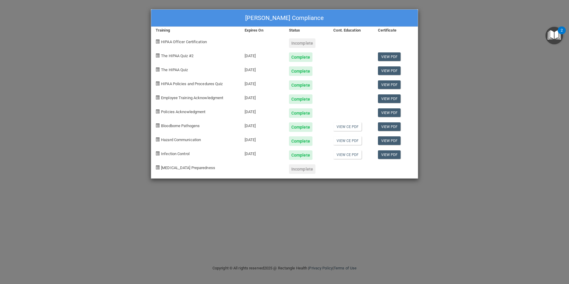
click at [215, 181] on div "Lupe Ramirez's Compliance Training Expires On Status Cont. Education Certificat…" at bounding box center [284, 142] width 569 height 284
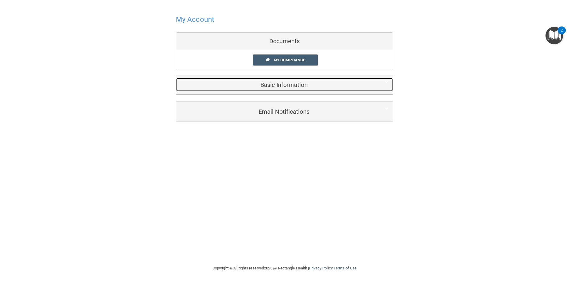
click at [277, 82] on h5 "Basic Information" at bounding box center [276, 85] width 190 height 7
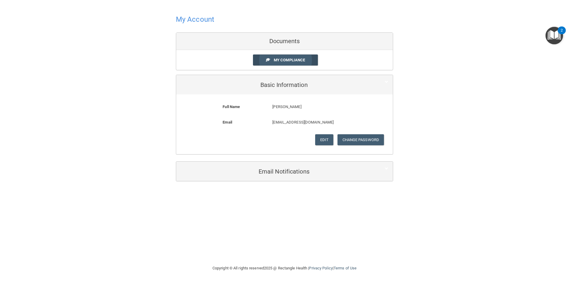
click at [265, 60] on link "My Compliance" at bounding box center [285, 59] width 65 height 11
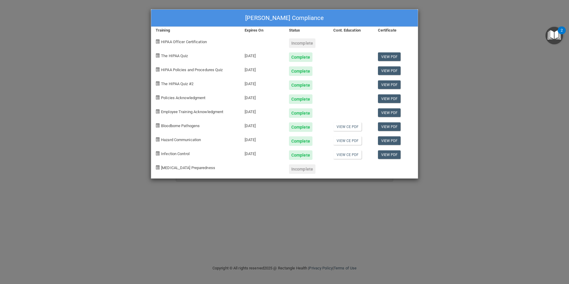
click at [476, 61] on div "Lupe Ramirez's Compliance Training Expires On Status Cont. Education Certificat…" at bounding box center [284, 142] width 569 height 284
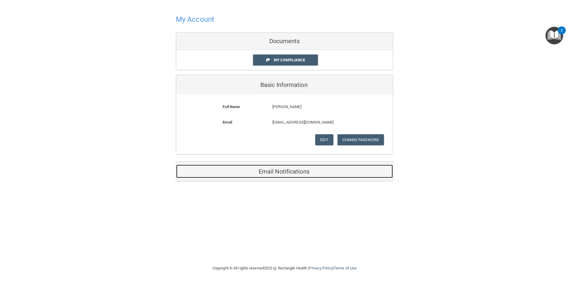
click at [278, 171] on h5 "Email Notifications" at bounding box center [276, 171] width 190 height 7
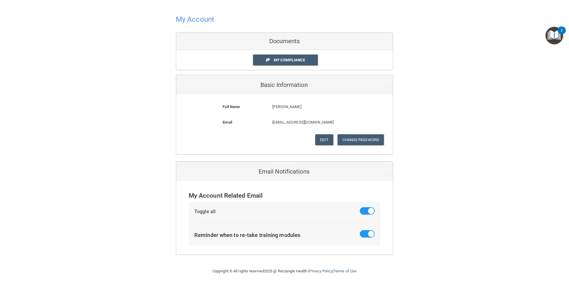
click at [445, 179] on div "My Account Documents My Compliance My Compliance My BAA Basic Information Full …" at bounding box center [284, 134] width 545 height 256
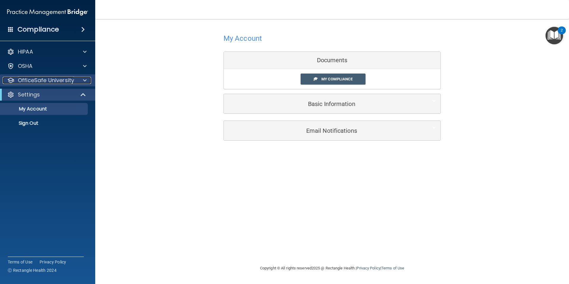
click at [32, 79] on p "OfficeSafe University" at bounding box center [46, 80] width 56 height 7
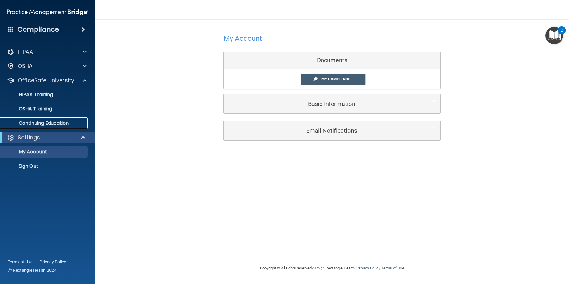
click at [33, 123] on p "Continuing Education" at bounding box center [44, 123] width 81 height 6
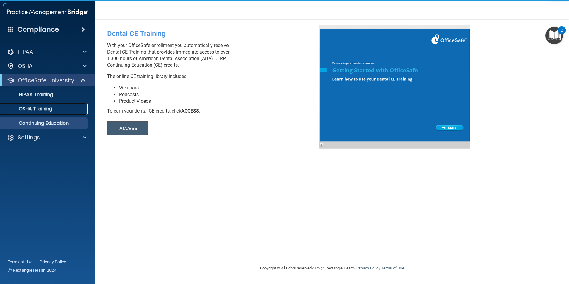
click at [38, 109] on p "OSHA Training" at bounding box center [28, 109] width 48 height 6
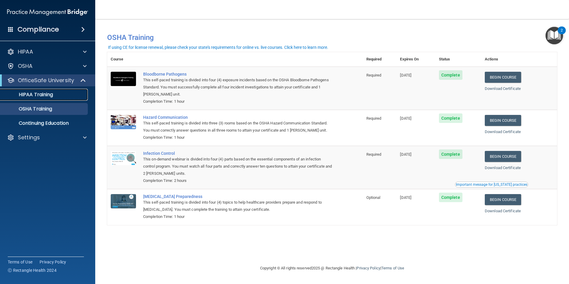
click at [60, 97] on div "HIPAA Training" at bounding box center [44, 95] width 81 height 6
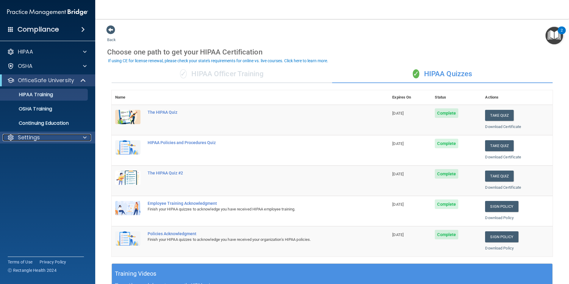
click at [86, 138] on span at bounding box center [85, 137] width 4 height 7
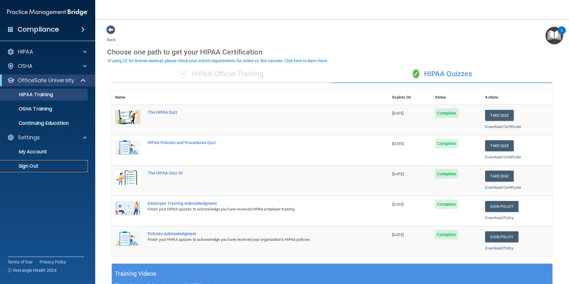
click at [32, 168] on p "Sign Out" at bounding box center [44, 166] width 81 height 6
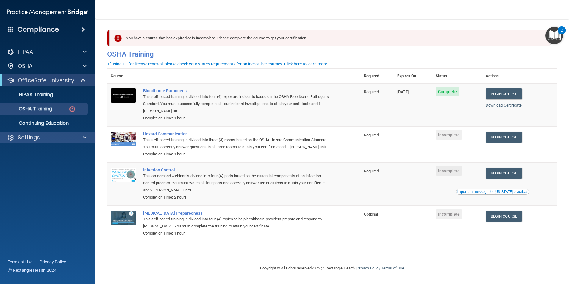
click at [46, 142] on div "Settings" at bounding box center [48, 138] width 96 height 12
click at [83, 136] on span at bounding box center [85, 137] width 4 height 7
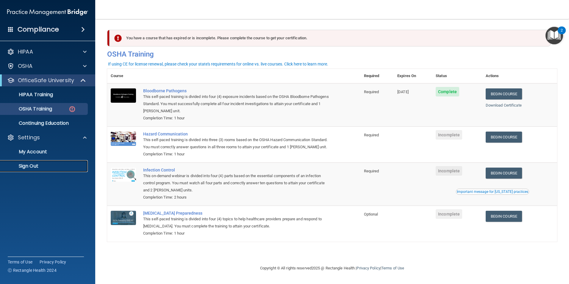
click at [35, 169] on p "Sign Out" at bounding box center [44, 166] width 81 height 6
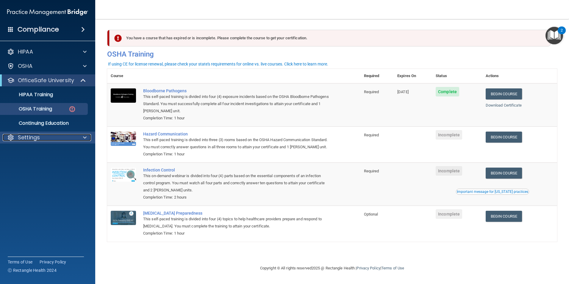
click at [30, 140] on p "Settings" at bounding box center [29, 137] width 22 height 7
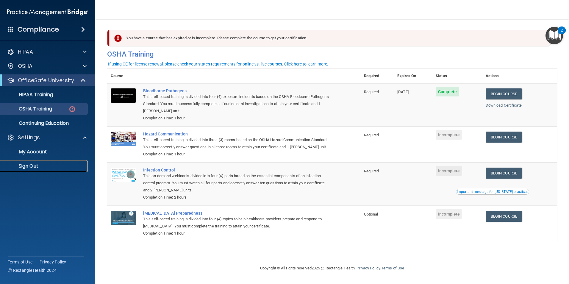
click at [25, 168] on p "Sign Out" at bounding box center [44, 166] width 81 height 6
click at [33, 143] on div "HIPAA Documents and Policies Report an Incident Business Associates Emergency P…" at bounding box center [48, 95] width 96 height 105
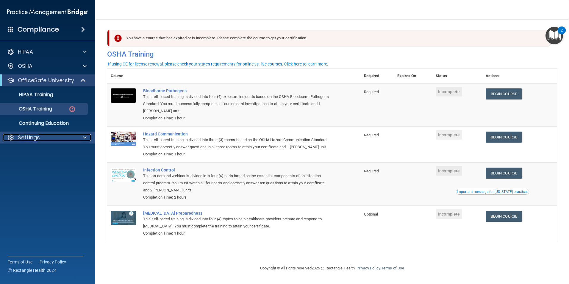
click at [38, 137] on p "Settings" at bounding box center [29, 137] width 22 height 7
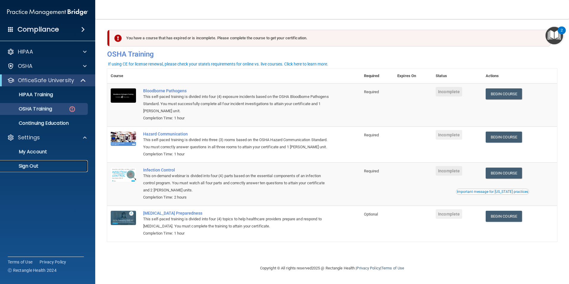
click at [36, 165] on p "Sign Out" at bounding box center [44, 166] width 81 height 6
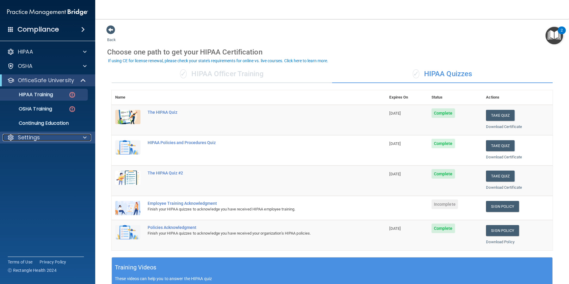
click at [34, 139] on p "Settings" at bounding box center [29, 137] width 22 height 7
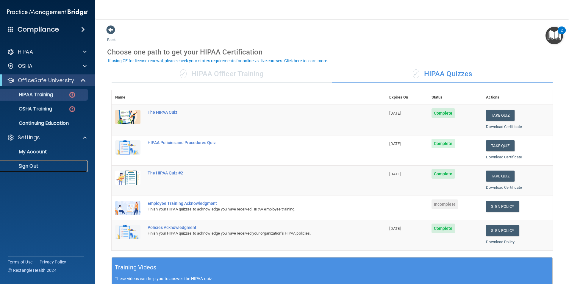
click at [32, 164] on p "Sign Out" at bounding box center [44, 166] width 81 height 6
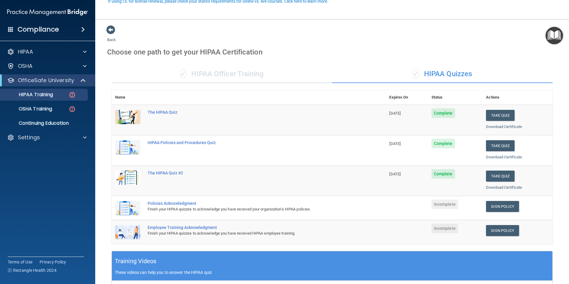
scroll to position [60, 0]
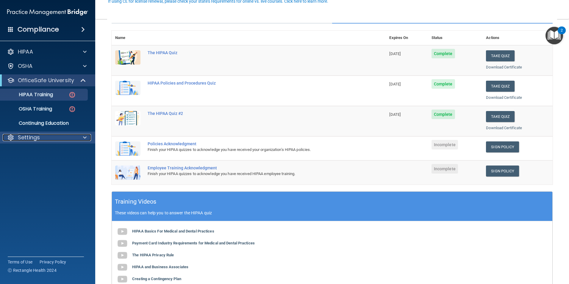
click at [27, 140] on p "Settings" at bounding box center [29, 137] width 22 height 7
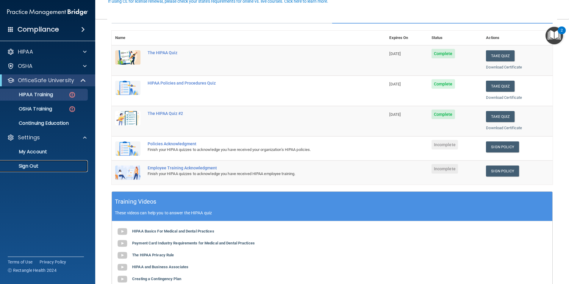
click at [26, 167] on p "Sign Out" at bounding box center [44, 166] width 81 height 6
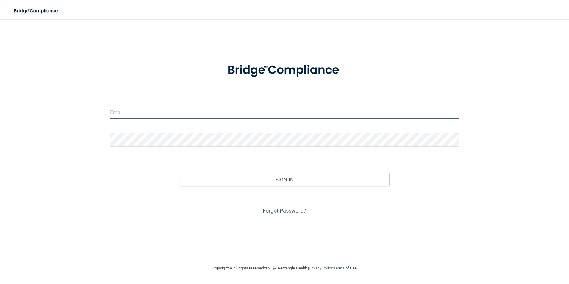
click at [158, 117] on input "email" at bounding box center [284, 111] width 349 height 13
type input "[EMAIL_ADDRESS][DOMAIN_NAME]"
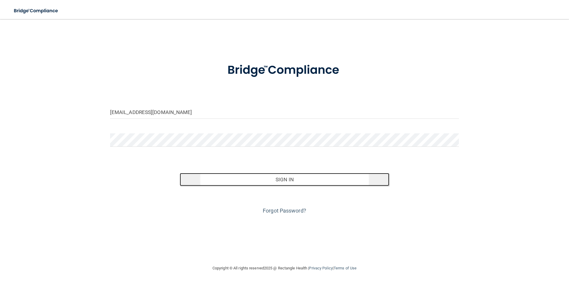
click at [287, 182] on button "Sign In" at bounding box center [284, 179] width 209 height 13
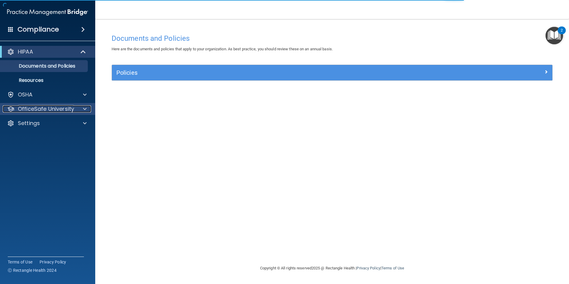
click at [88, 109] on div at bounding box center [83, 108] width 15 height 7
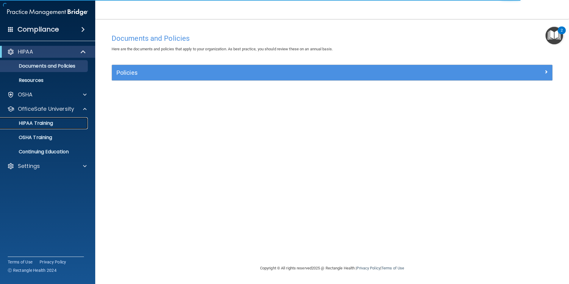
click at [59, 123] on div "HIPAA Training" at bounding box center [44, 123] width 81 height 6
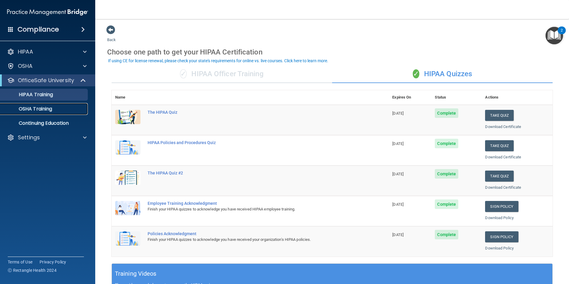
click at [60, 108] on div "OSHA Training" at bounding box center [44, 109] width 81 height 6
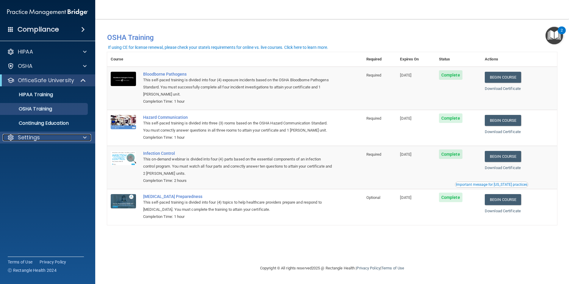
click at [39, 138] on p "Settings" at bounding box center [29, 137] width 22 height 7
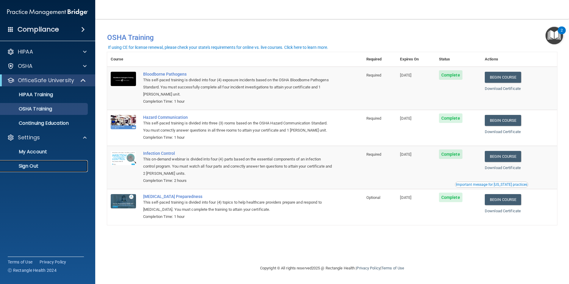
click at [42, 167] on p "Sign Out" at bounding box center [44, 166] width 81 height 6
